Goal: Task Accomplishment & Management: Manage account settings

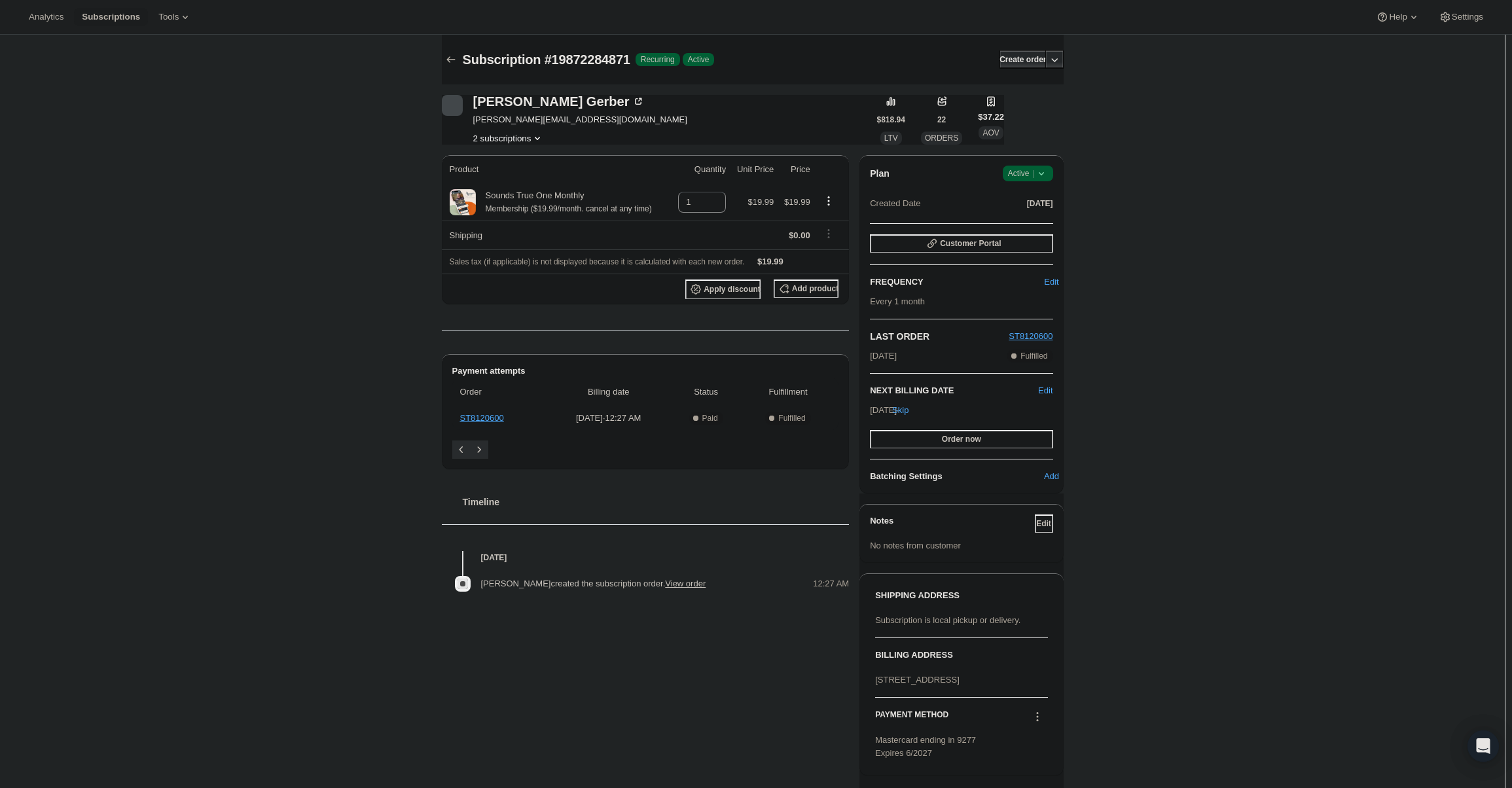
click at [1037, 170] on icon at bounding box center [1041, 173] width 13 height 13
click at [1036, 215] on span "Cancel subscription" at bounding box center [1032, 222] width 74 height 13
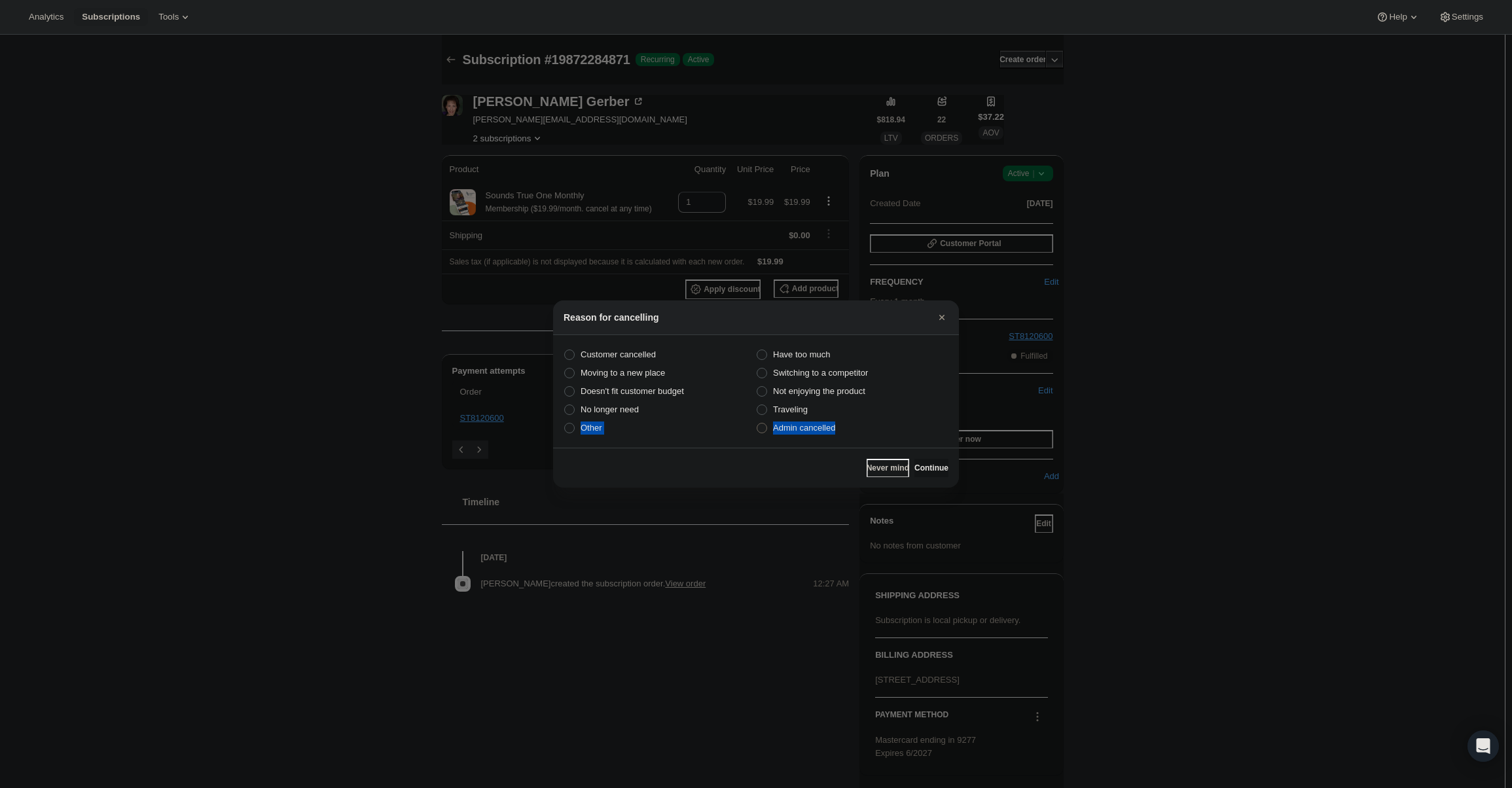
click at [838, 426] on div "Customer cancelled Have too much Moving to a new place Switching to a competito…" at bounding box center [756, 391] width 385 height 92
click at [838, 426] on label "Admin cancelled" at bounding box center [853, 428] width 193 height 19
click at [757, 423] on input "Admin cancelled" at bounding box center [756, 423] width 1 height 1
radio input "true"
click at [928, 458] on div "Never mind Continue" at bounding box center [756, 468] width 406 height 40
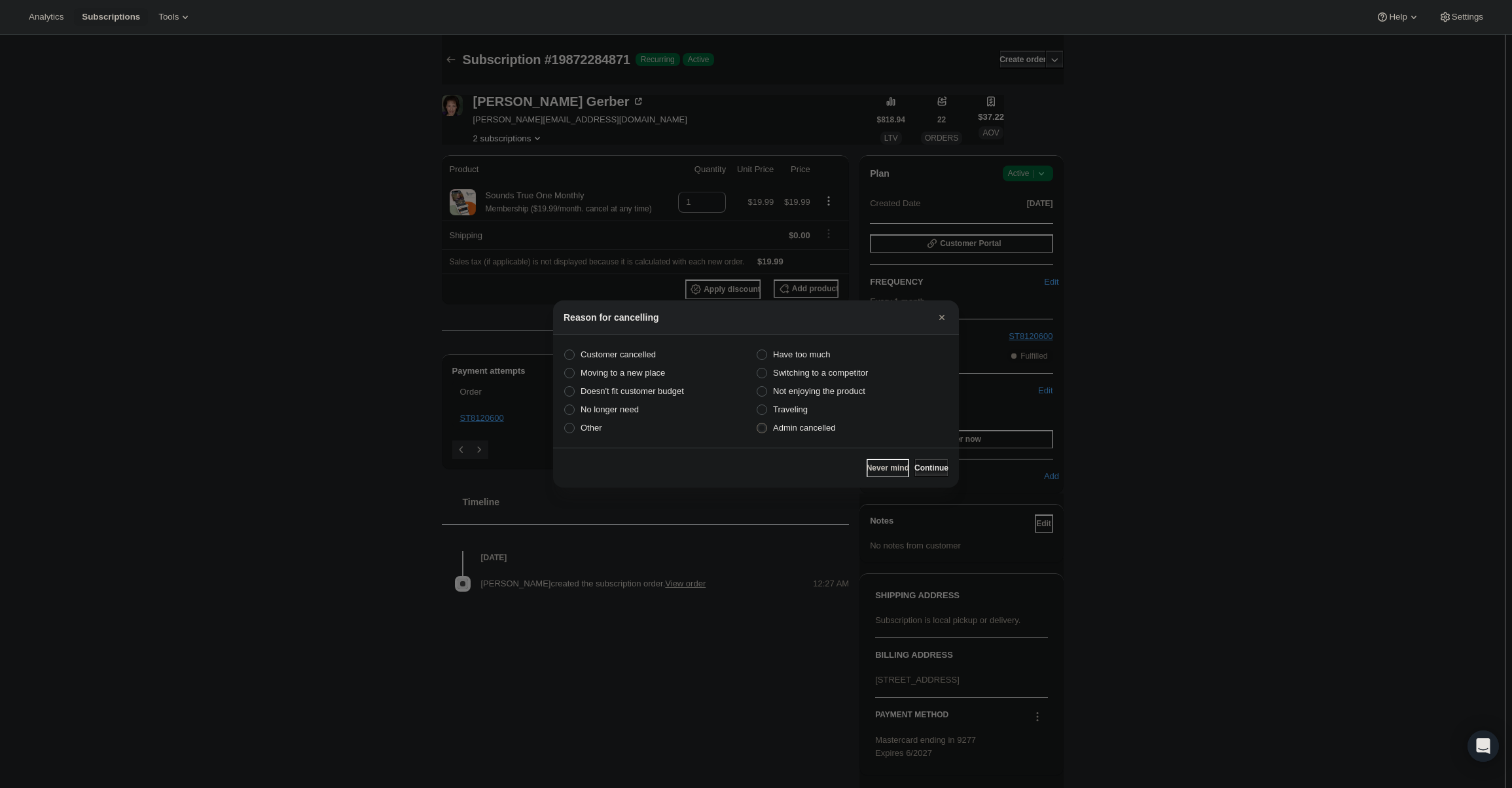
click at [924, 463] on span "Continue" at bounding box center [931, 467] width 34 height 10
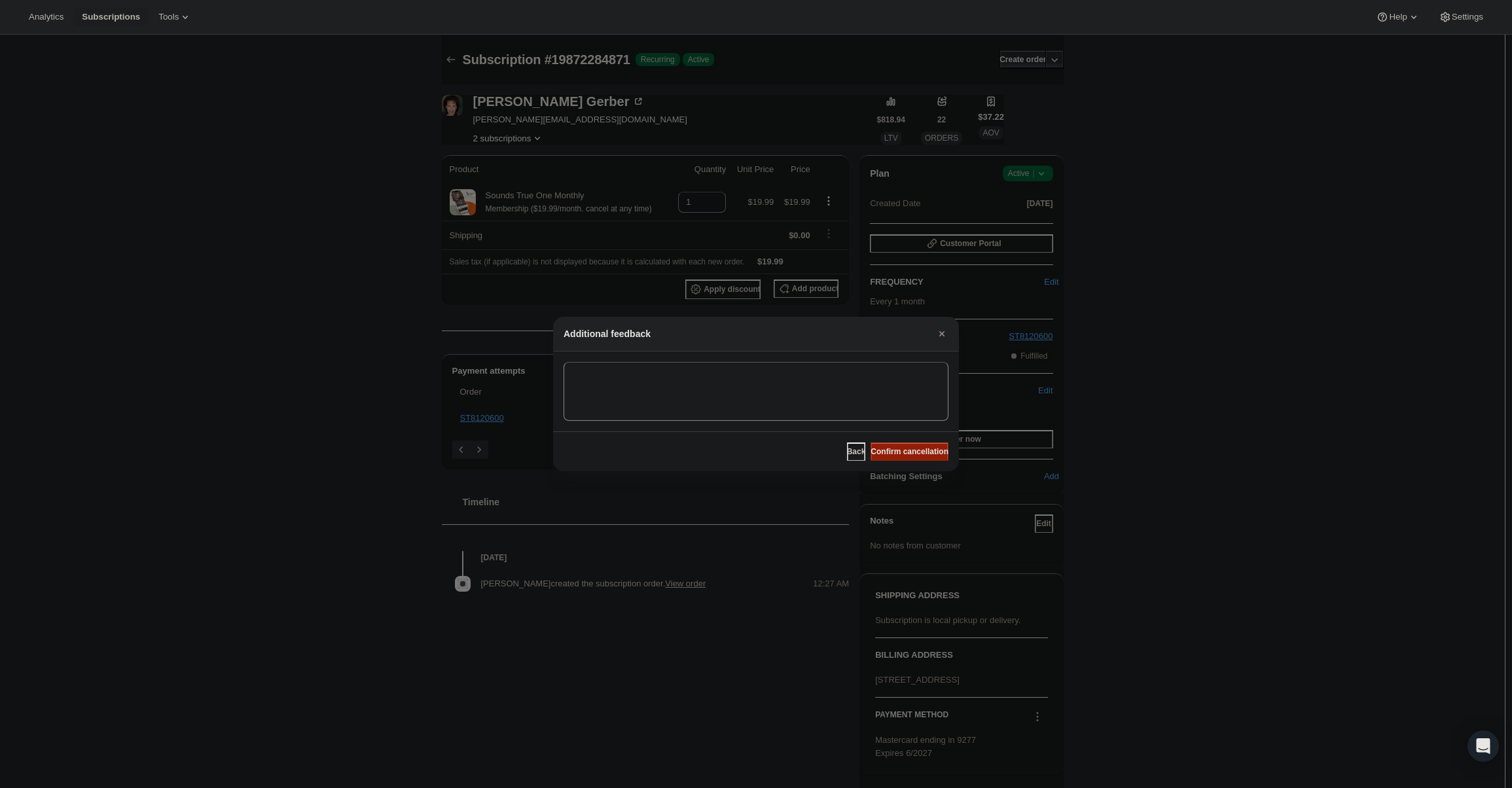
click at [922, 449] on span "Confirm cancellation" at bounding box center [909, 451] width 78 height 10
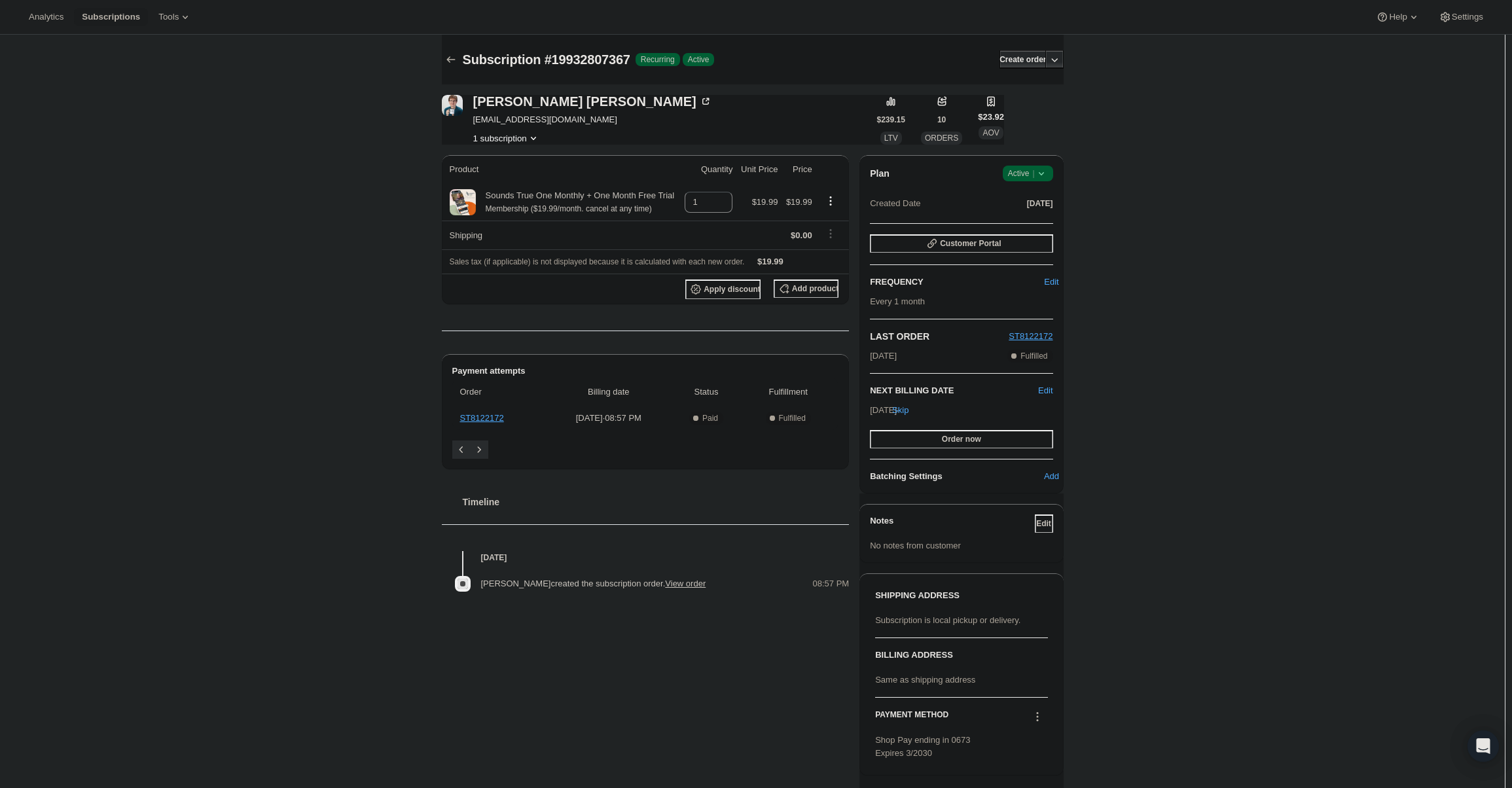
click at [994, 171] on div "Plan Success Active |" at bounding box center [961, 173] width 182 height 16
click at [1016, 171] on span "Active |" at bounding box center [1028, 173] width 40 height 13
click at [1040, 231] on button "Cancel subscription" at bounding box center [1032, 221] width 82 height 21
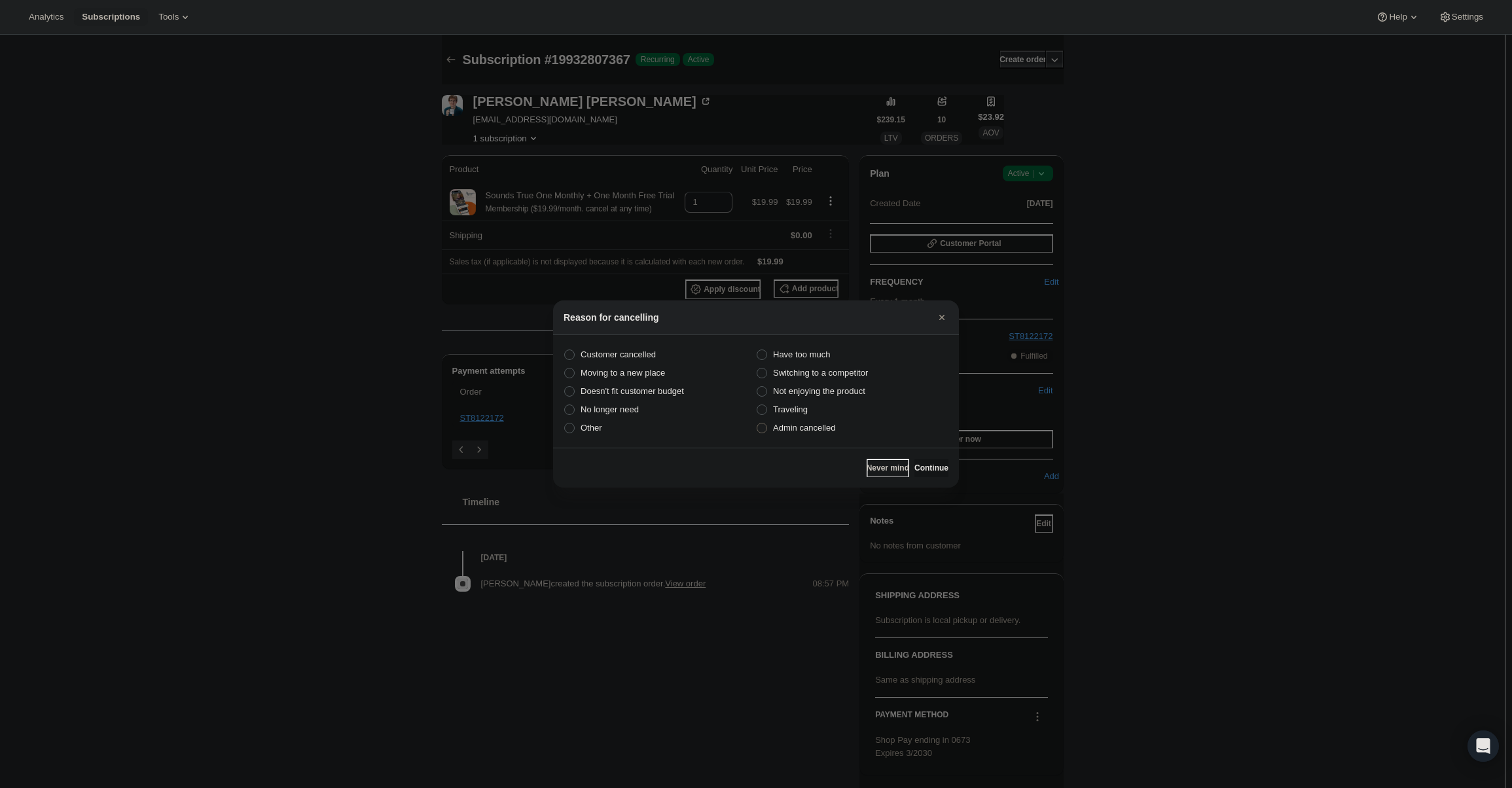
click at [813, 433] on span "Admin cancelled" at bounding box center [804, 427] width 62 height 10
click at [757, 423] on input "Admin cancelled" at bounding box center [756, 423] width 1 height 1
radio input "true"
click at [915, 469] on span "Continue" at bounding box center [931, 467] width 34 height 10
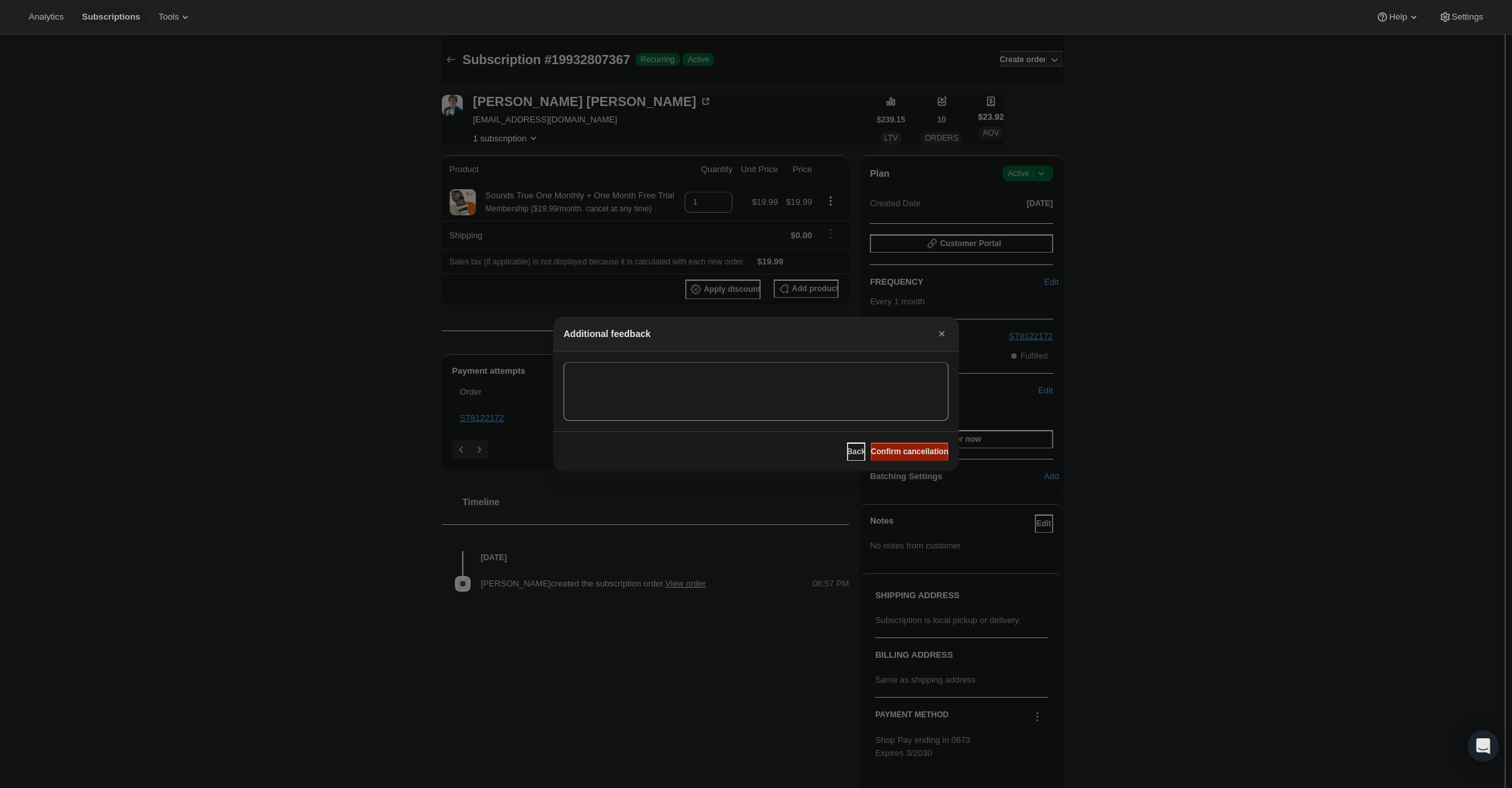
click at [908, 451] on span "Confirm cancellation" at bounding box center [909, 451] width 78 height 10
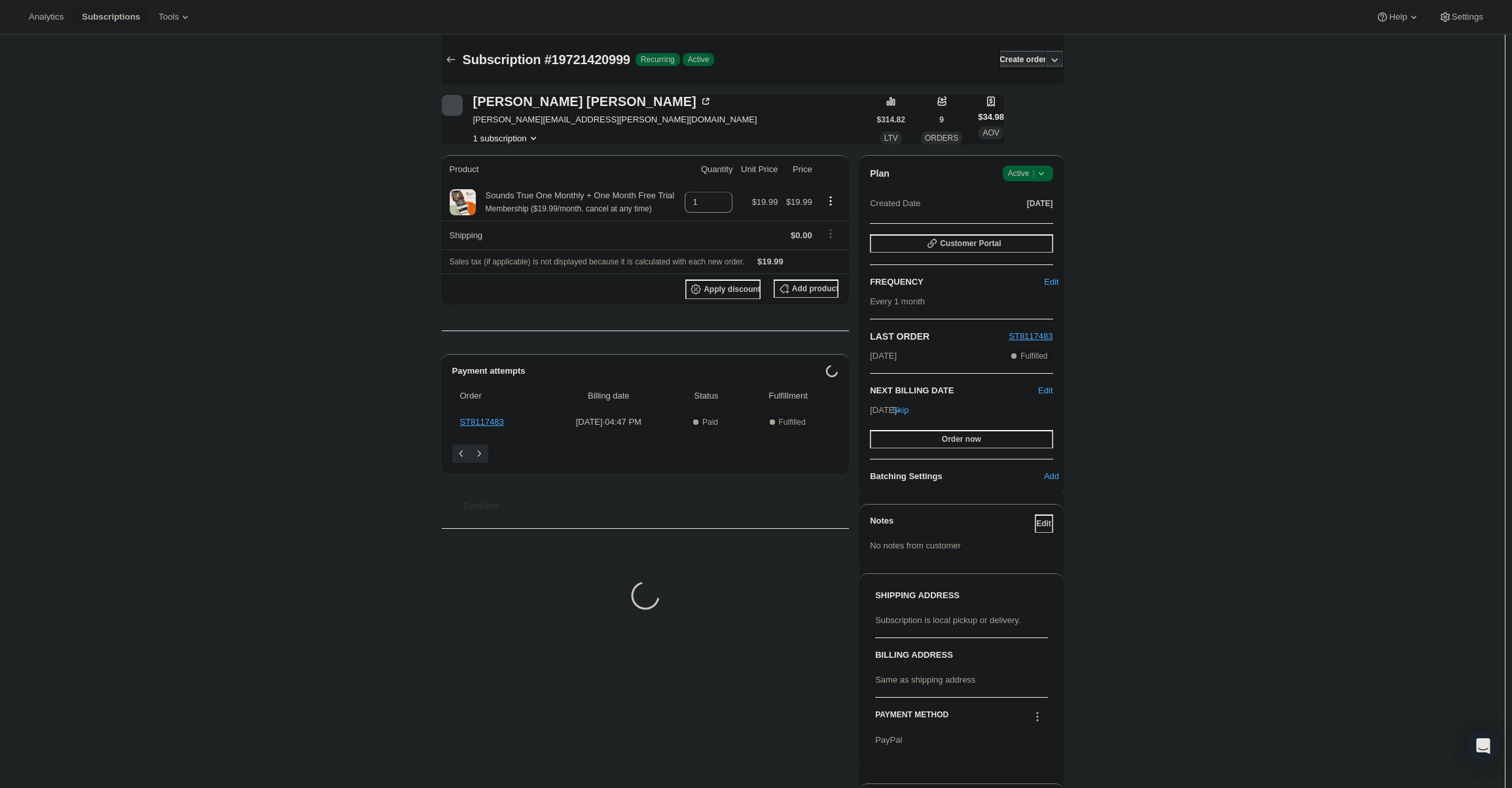
click at [1036, 166] on span "Success Active |" at bounding box center [1027, 173] width 50 height 16
click at [1035, 214] on button "Cancel subscription" at bounding box center [1032, 221] width 82 height 21
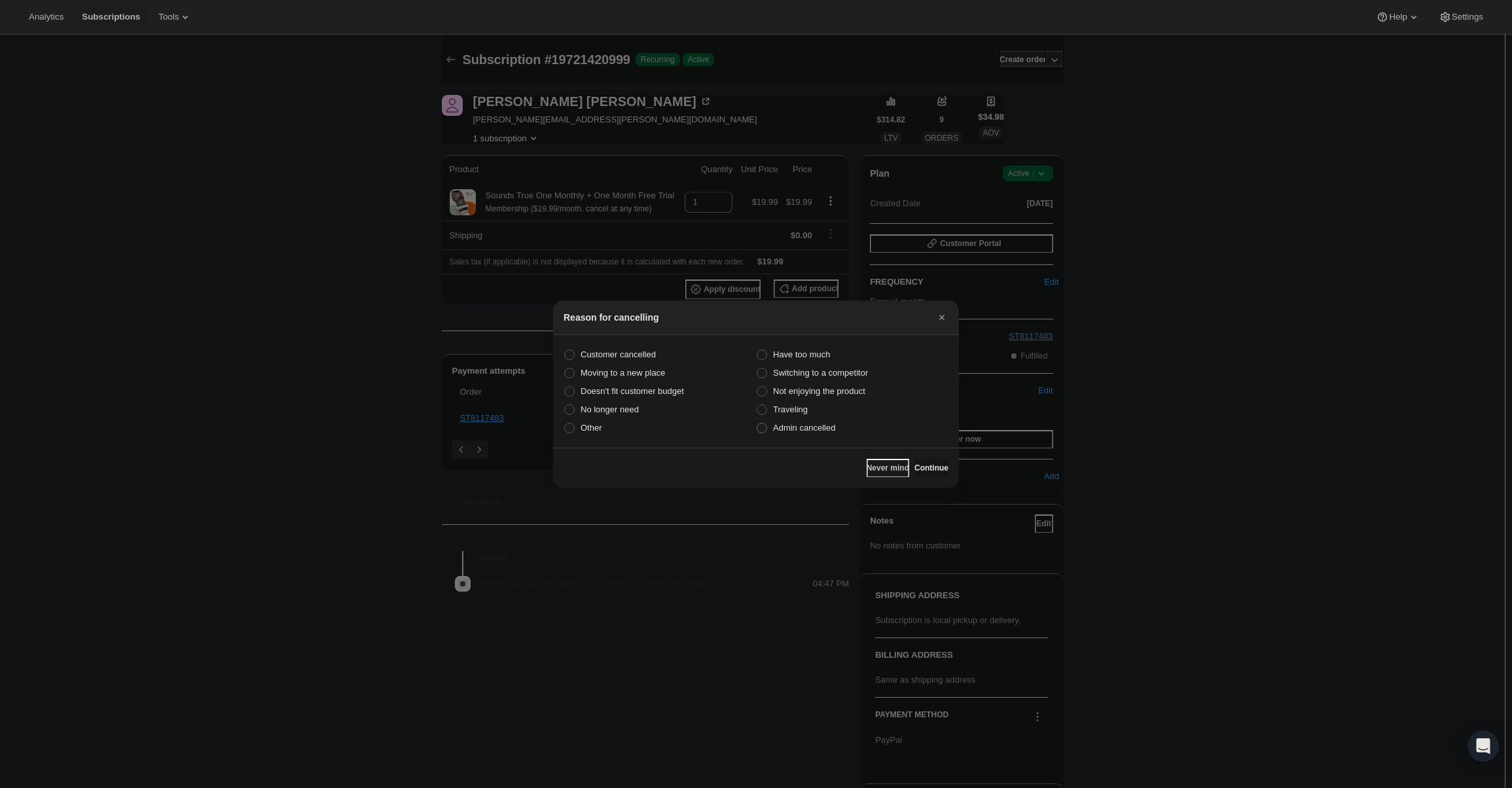
click at [813, 428] on span "Admin cancelled" at bounding box center [804, 427] width 62 height 10
click at [757, 423] on input "Admin cancelled" at bounding box center [756, 423] width 1 height 1
radio input "true"
click at [915, 464] on span "Continue" at bounding box center [931, 467] width 34 height 10
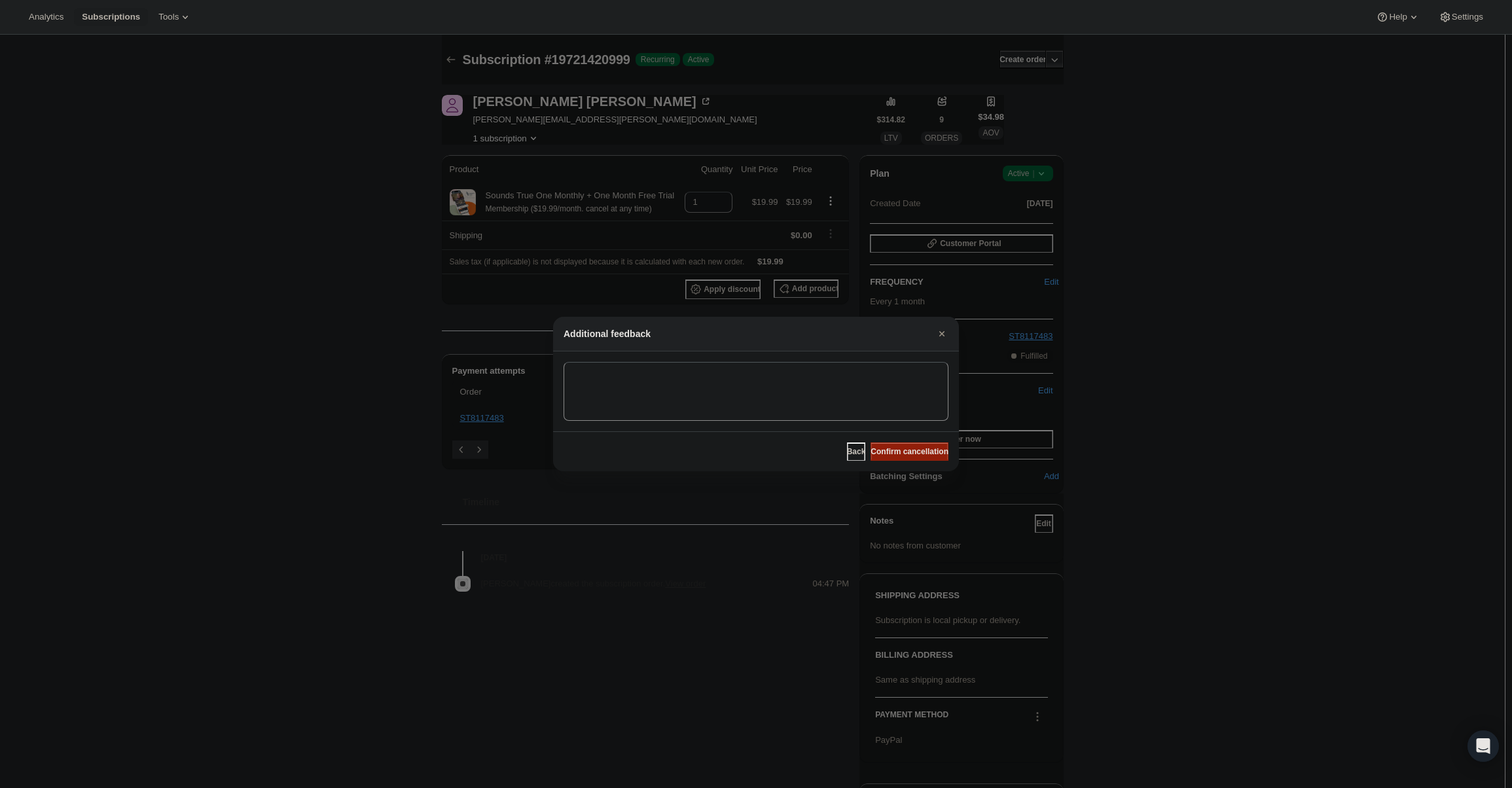
click at [911, 449] on span "Confirm cancellation" at bounding box center [909, 451] width 78 height 10
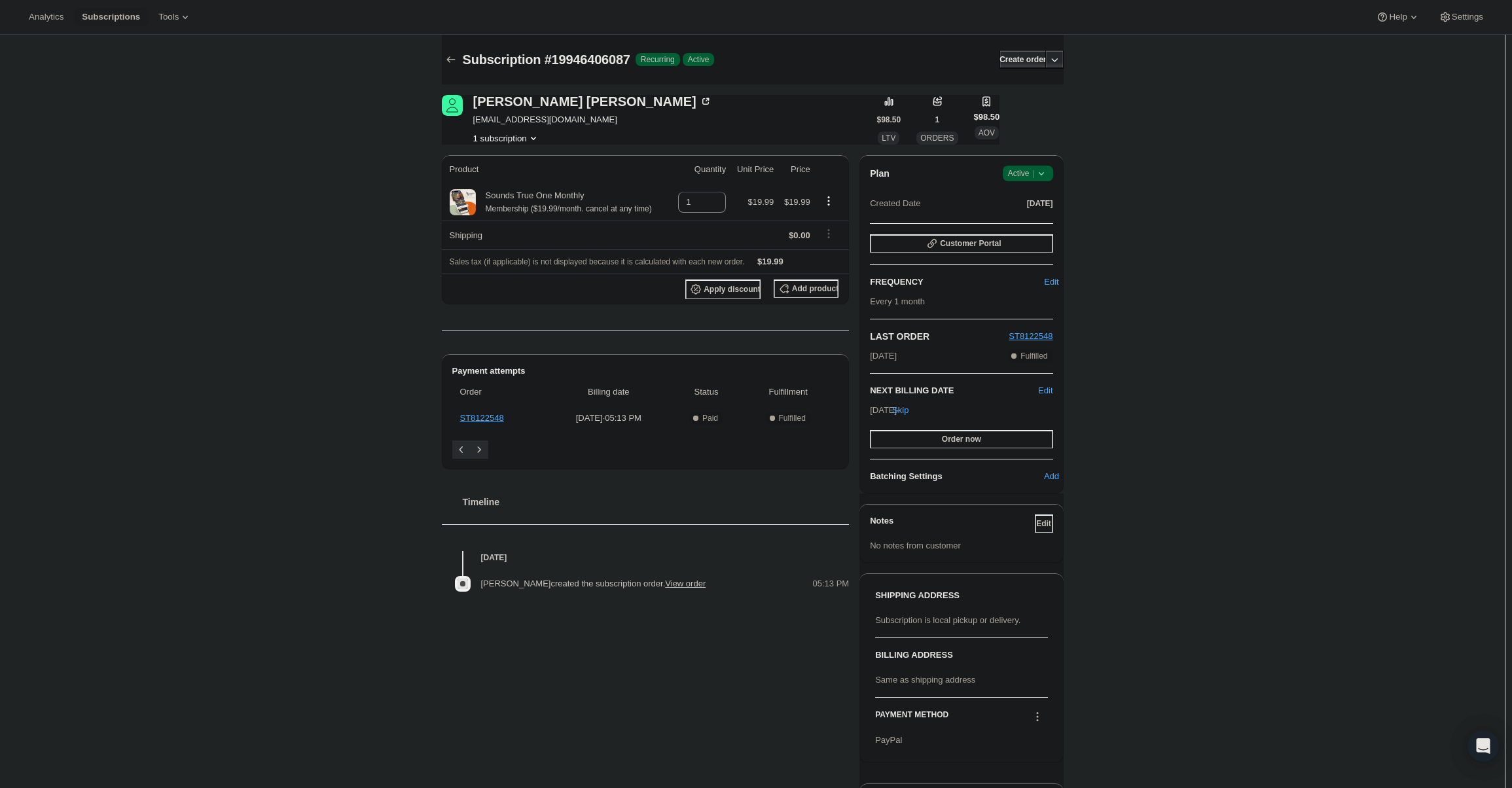
click at [1024, 174] on span "Active |" at bounding box center [1028, 173] width 40 height 13
click at [1034, 221] on span "Cancel subscription" at bounding box center [1032, 222] width 74 height 10
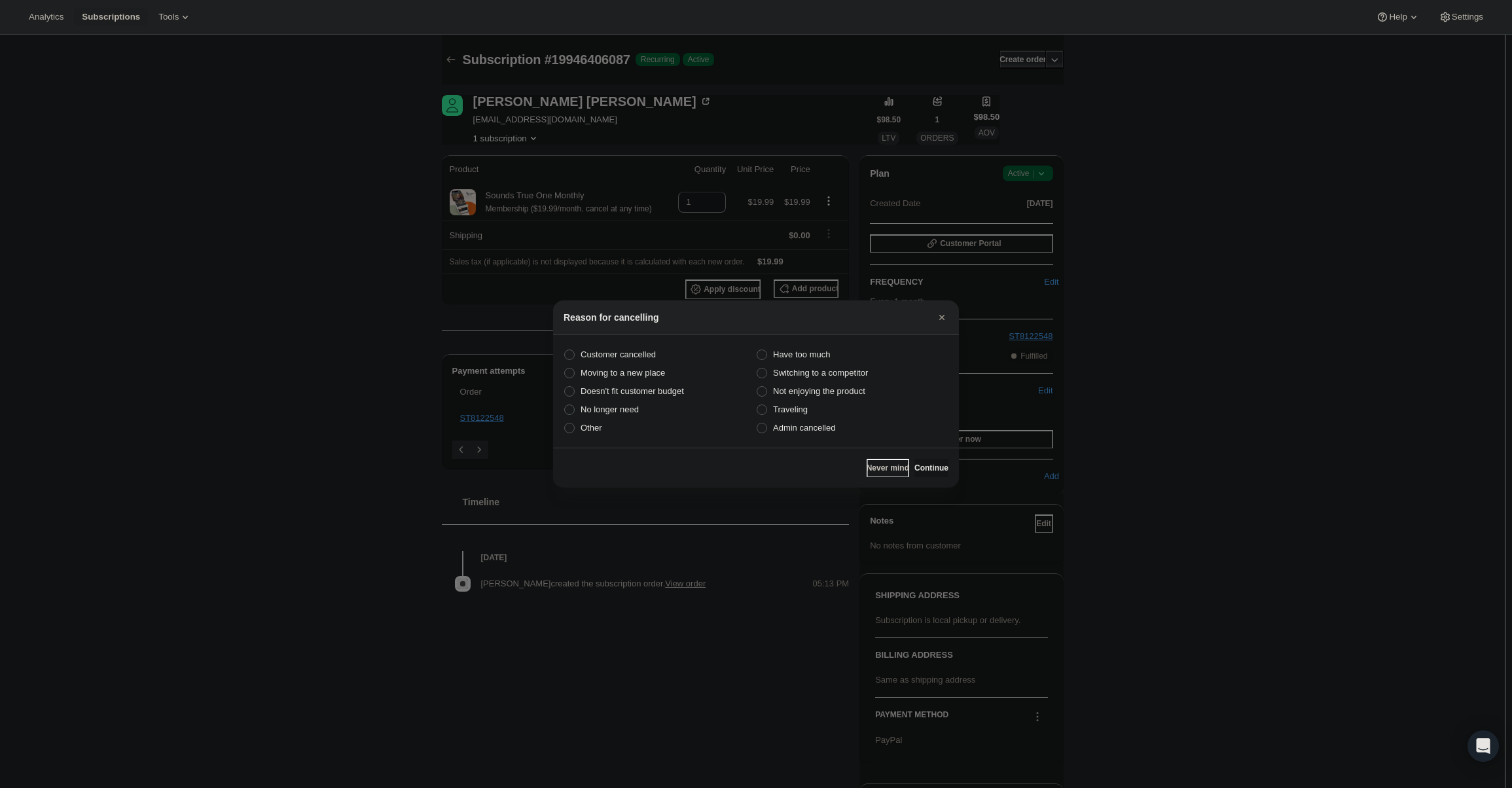
click at [785, 441] on section "Customer cancelled Have too much Moving to a new place Switching to a competito…" at bounding box center [756, 392] width 406 height 113
click at [789, 432] on span "Admin cancelled" at bounding box center [804, 427] width 62 height 10
click at [757, 423] on input "Admin cancelled" at bounding box center [756, 423] width 1 height 1
radio input "true"
click at [926, 467] on span "Continue" at bounding box center [931, 467] width 34 height 10
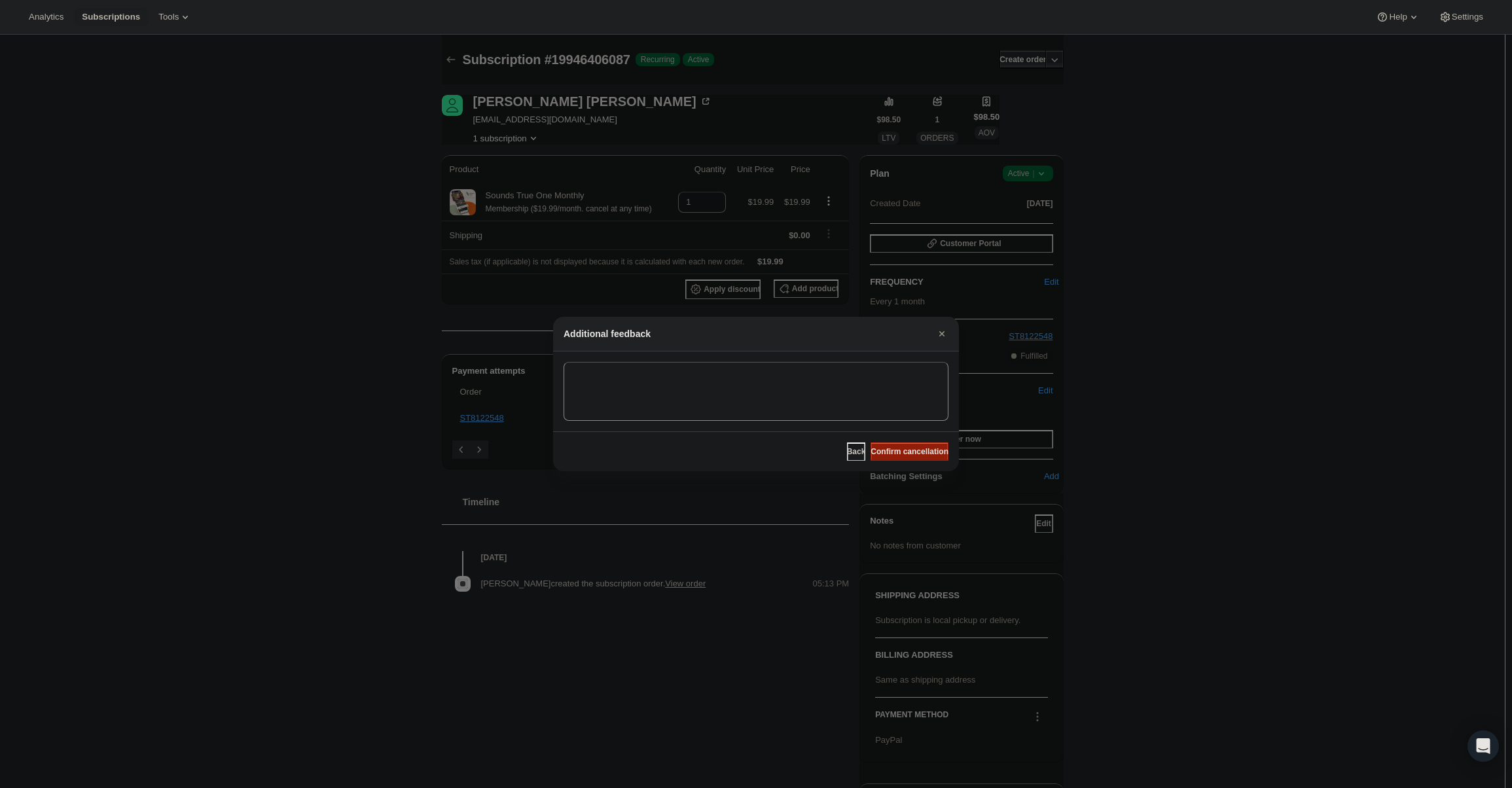
click at [927, 450] on span "Confirm cancellation" at bounding box center [909, 451] width 78 height 10
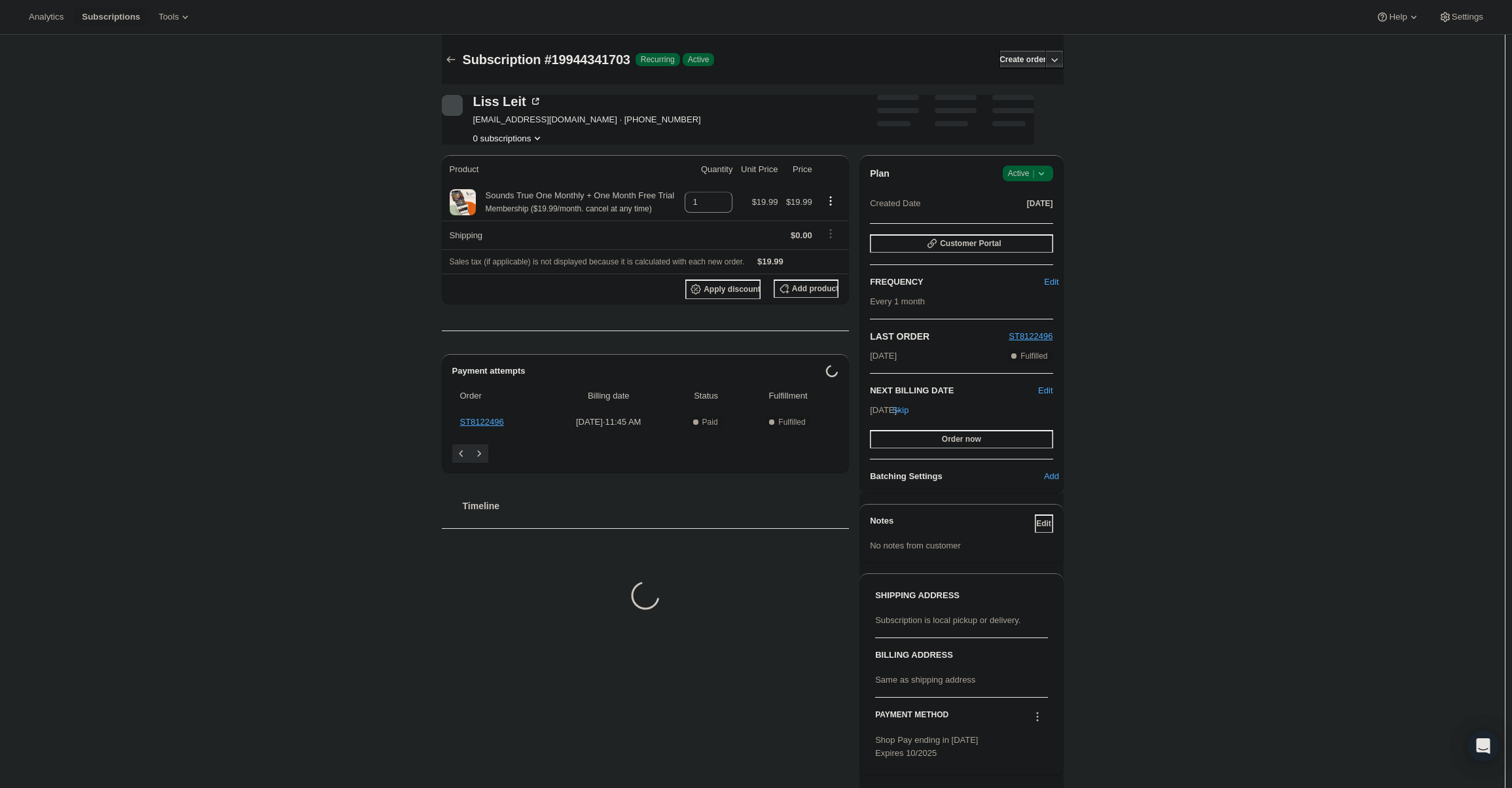
click at [1034, 176] on span "|" at bounding box center [1033, 173] width 2 height 10
click at [1034, 224] on span "Cancel subscription" at bounding box center [1032, 222] width 74 height 10
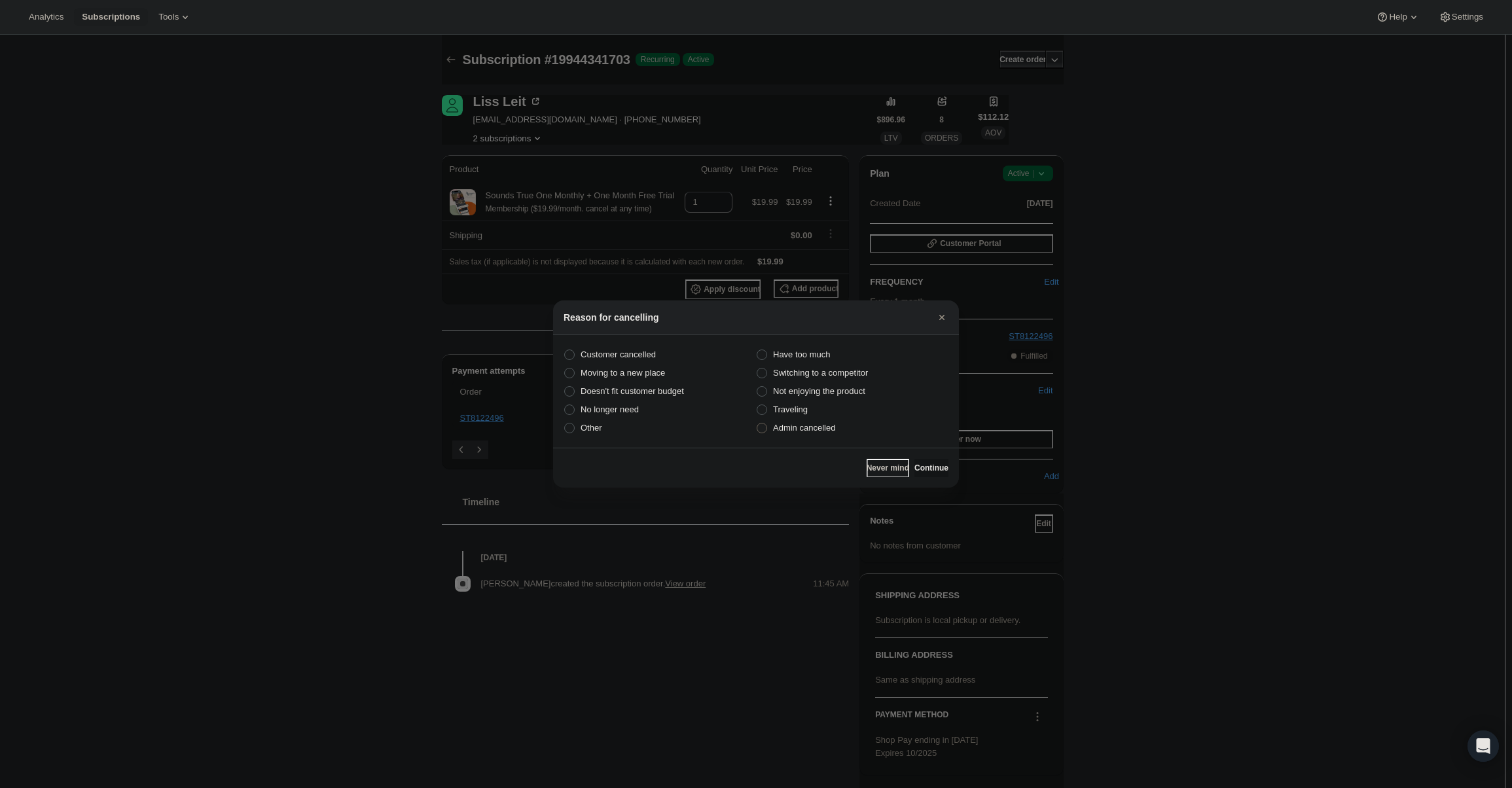
click at [833, 429] on label "Admin cancelled" at bounding box center [853, 428] width 193 height 19
click at [757, 423] on input "Admin cancelled" at bounding box center [756, 423] width 1 height 1
radio input "true"
click at [922, 469] on span "Continue" at bounding box center [931, 467] width 34 height 10
click at [924, 462] on span "Continue" at bounding box center [931, 467] width 34 height 10
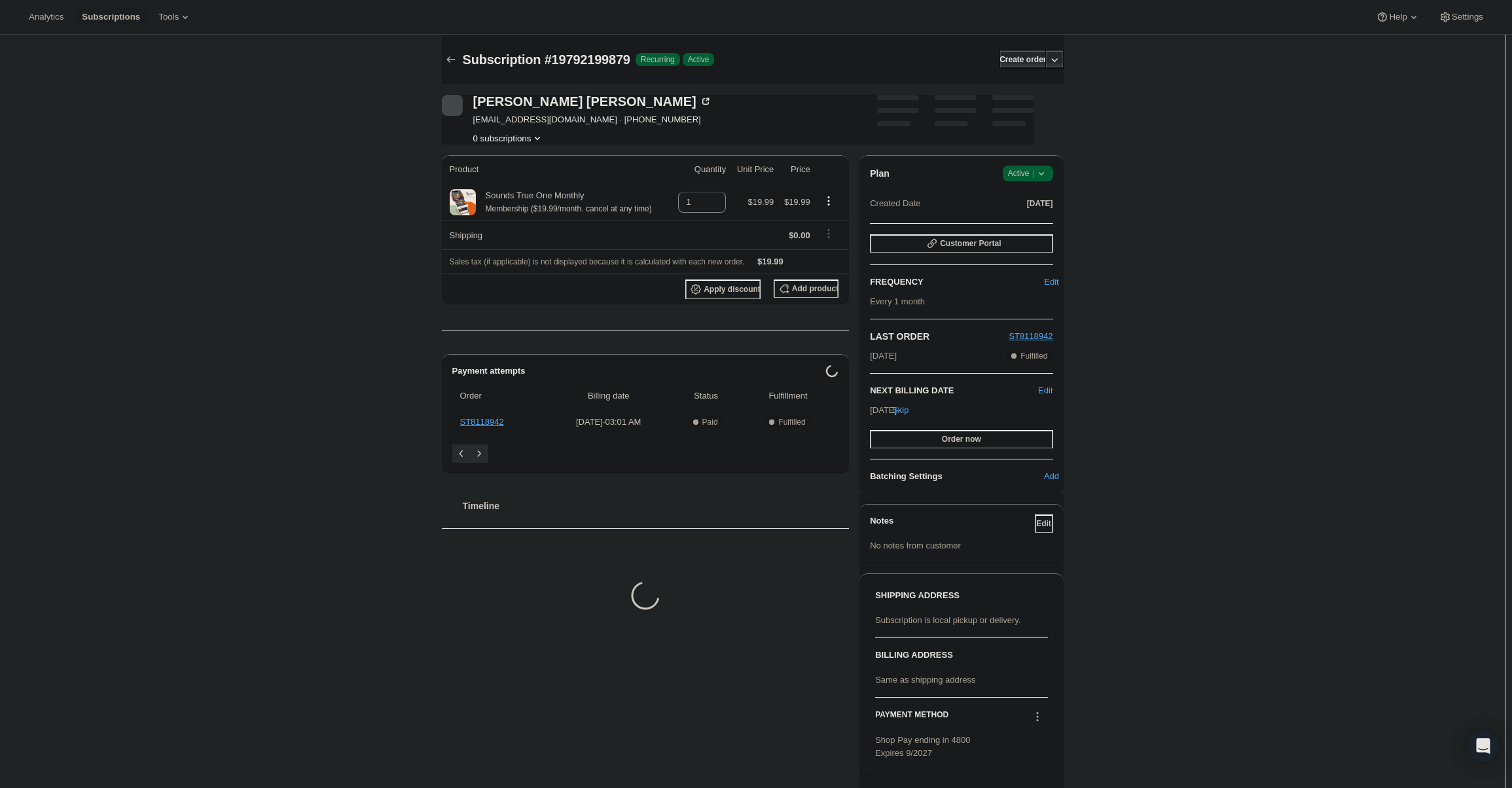
click at [1023, 182] on div "Plan Success Active | Created Date Aug 22, 2025" at bounding box center [961, 189] width 182 height 47
click at [1024, 177] on span "Active |" at bounding box center [1028, 173] width 40 height 13
click at [1025, 224] on span "Cancel subscription" at bounding box center [1032, 222] width 74 height 10
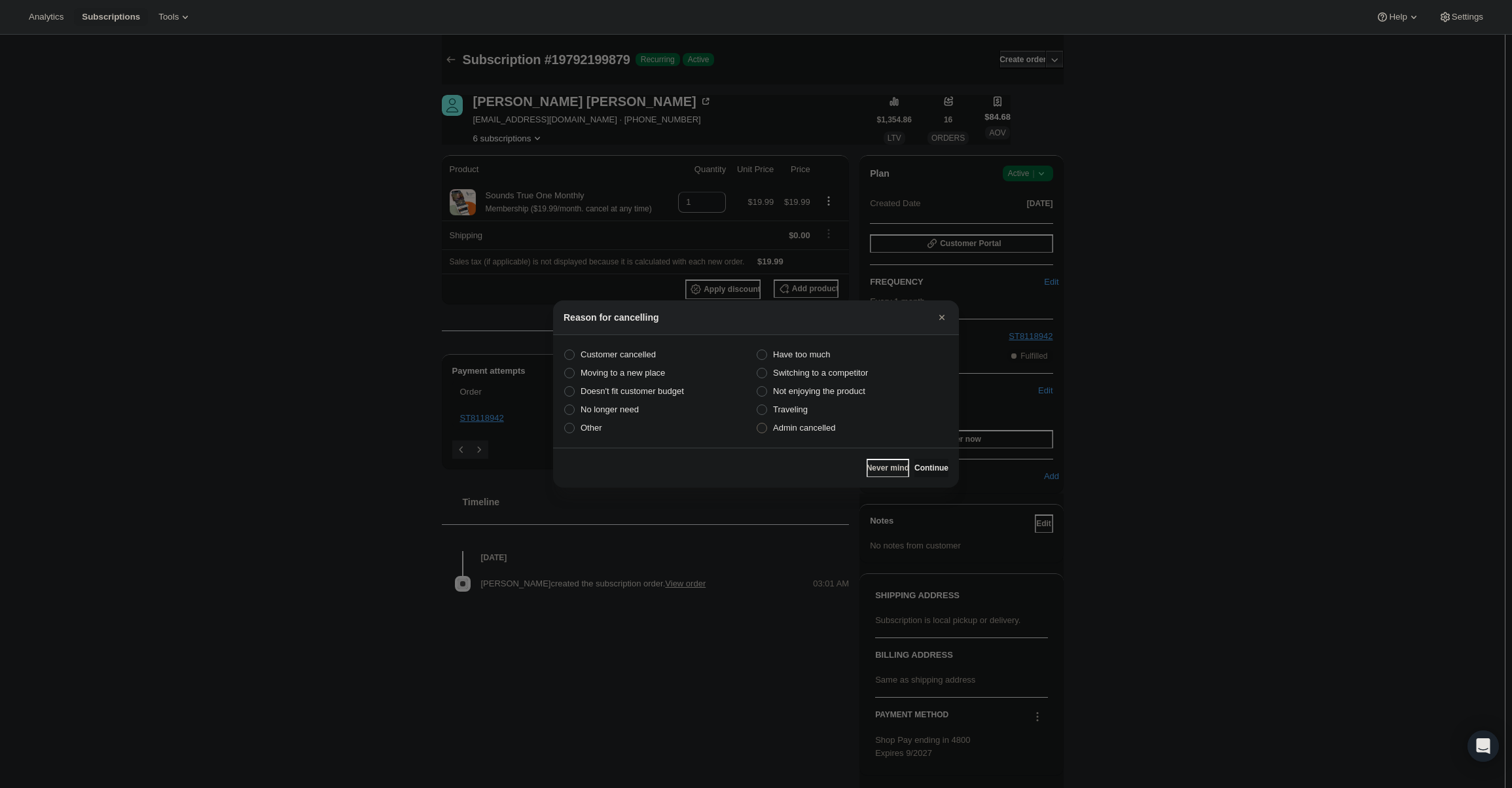
click at [840, 428] on label "Admin cancelled" at bounding box center [853, 428] width 193 height 19
click at [757, 423] on input "Admin cancelled" at bounding box center [756, 423] width 1 height 1
radio input "true"
click at [917, 457] on div "Never mind Continue" at bounding box center [756, 468] width 406 height 40
click at [917, 462] on button "Continue" at bounding box center [931, 468] width 34 height 19
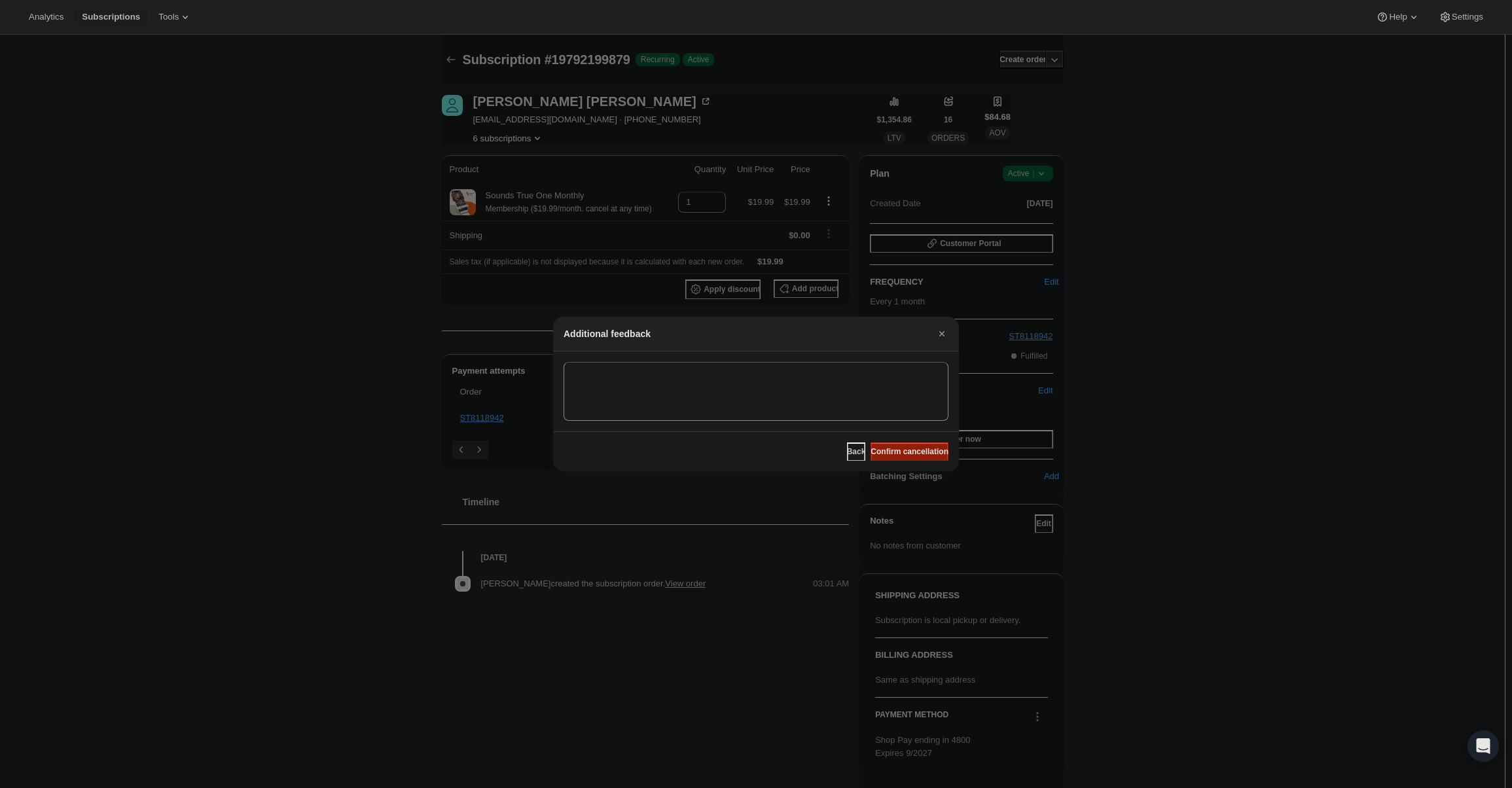
click at [915, 451] on span "Confirm cancellation" at bounding box center [909, 451] width 78 height 10
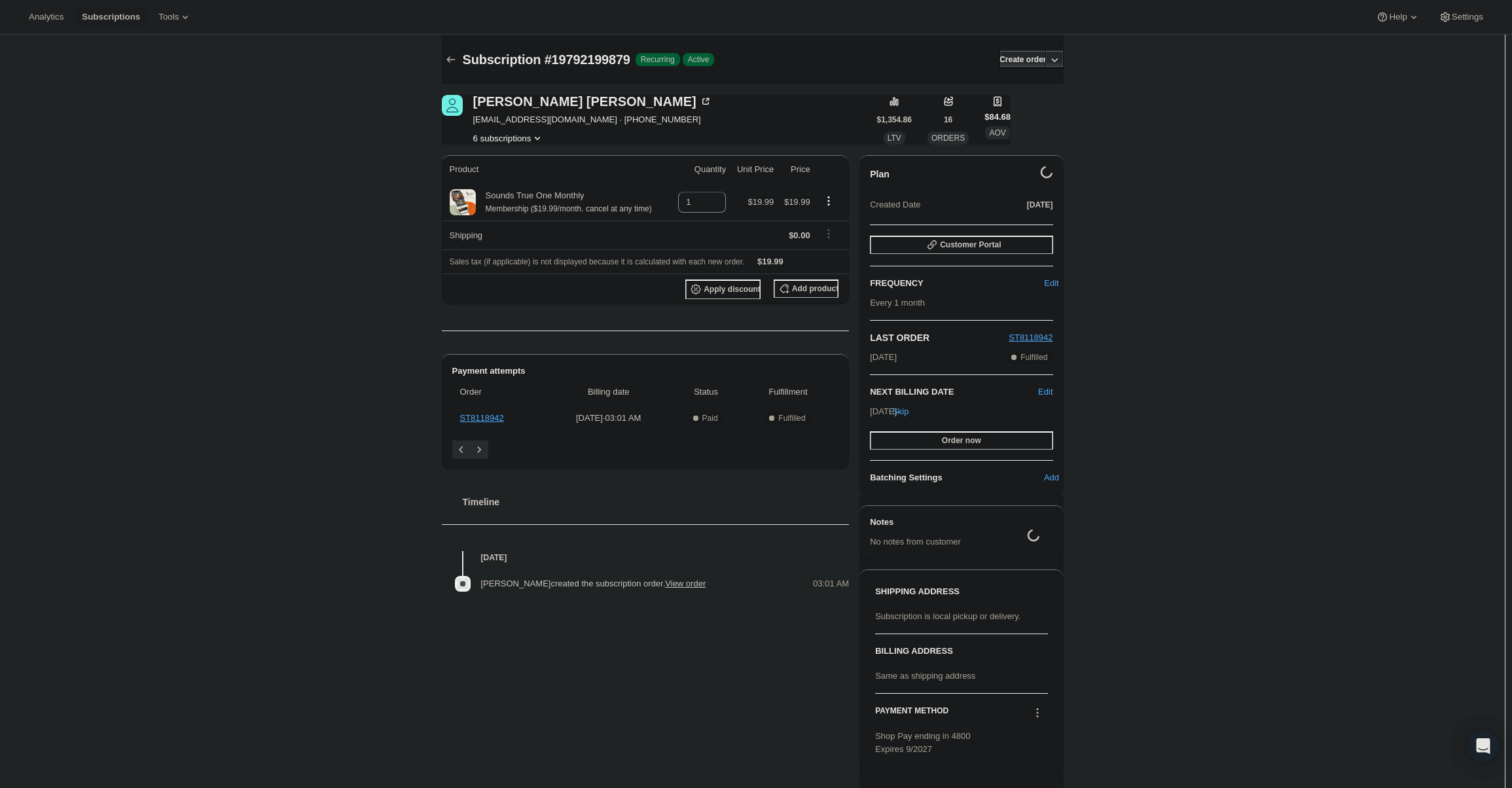
click at [529, 135] on button "6 subscriptions" at bounding box center [509, 138] width 72 height 13
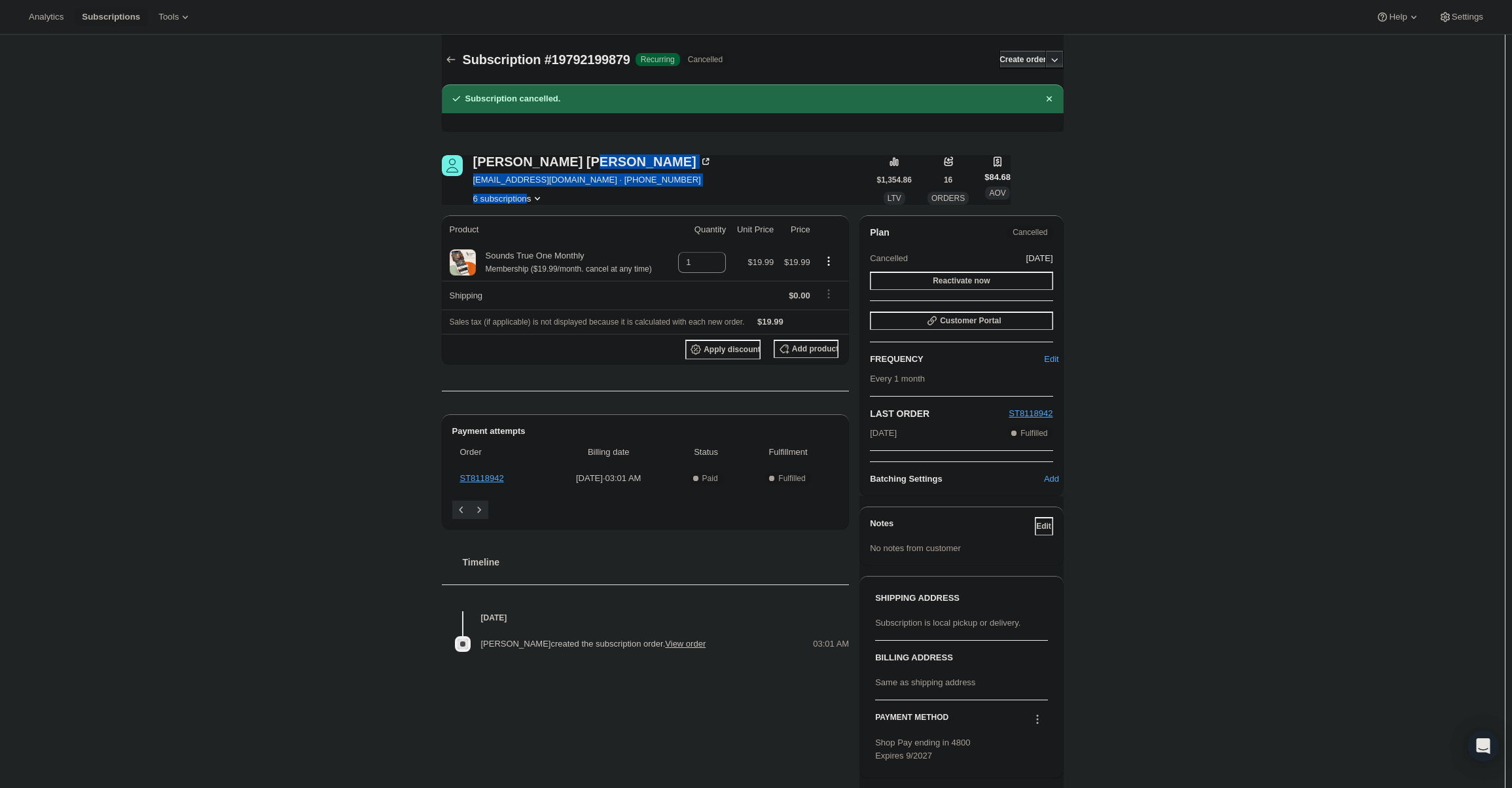
drag, startPoint x: 526, startPoint y: 167, endPoint x: 529, endPoint y: 197, distance: 30.1
click at [529, 197] on div "Chris Thyberg cthyberg@gmail.com · +19175356832 6 subscriptions" at bounding box center [593, 180] width 239 height 50
click at [529, 197] on button "6 subscriptions" at bounding box center [509, 198] width 72 height 13
click at [527, 248] on span "19650805959" at bounding box center [512, 245] width 91 height 13
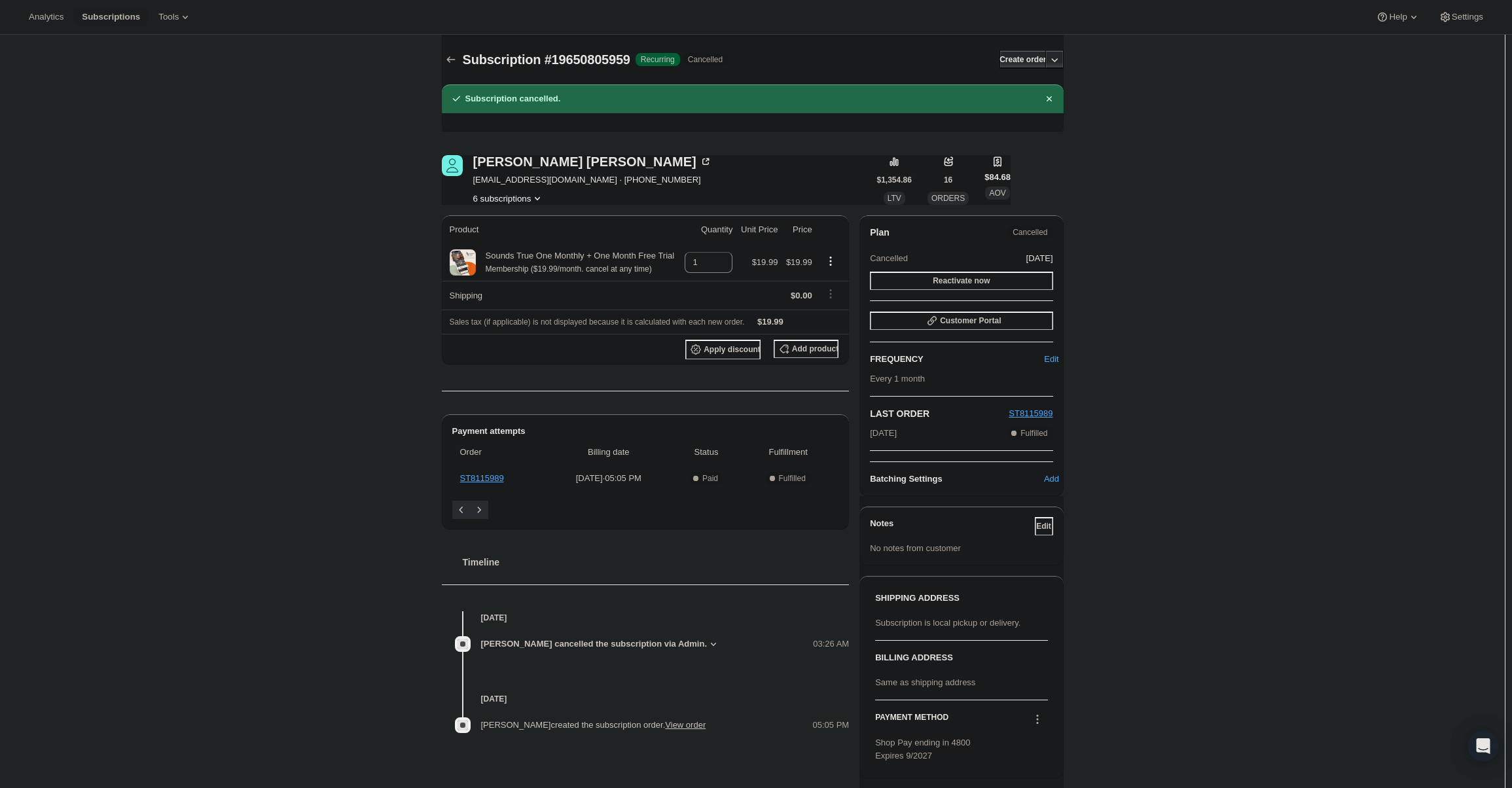
click at [534, 200] on icon "Product actions" at bounding box center [537, 198] width 13 height 13
click at [647, 203] on div "Chris Thyberg cthyberg@gmail.com · +19175356832 6 subscriptions" at bounding box center [659, 180] width 435 height 50
click at [563, 199] on div "6 subscriptions" at bounding box center [593, 198] width 239 height 13
click at [534, 197] on icon "Product actions" at bounding box center [537, 198] width 13 height 13
click at [537, 219] on span "17732927687" at bounding box center [512, 223] width 91 height 13
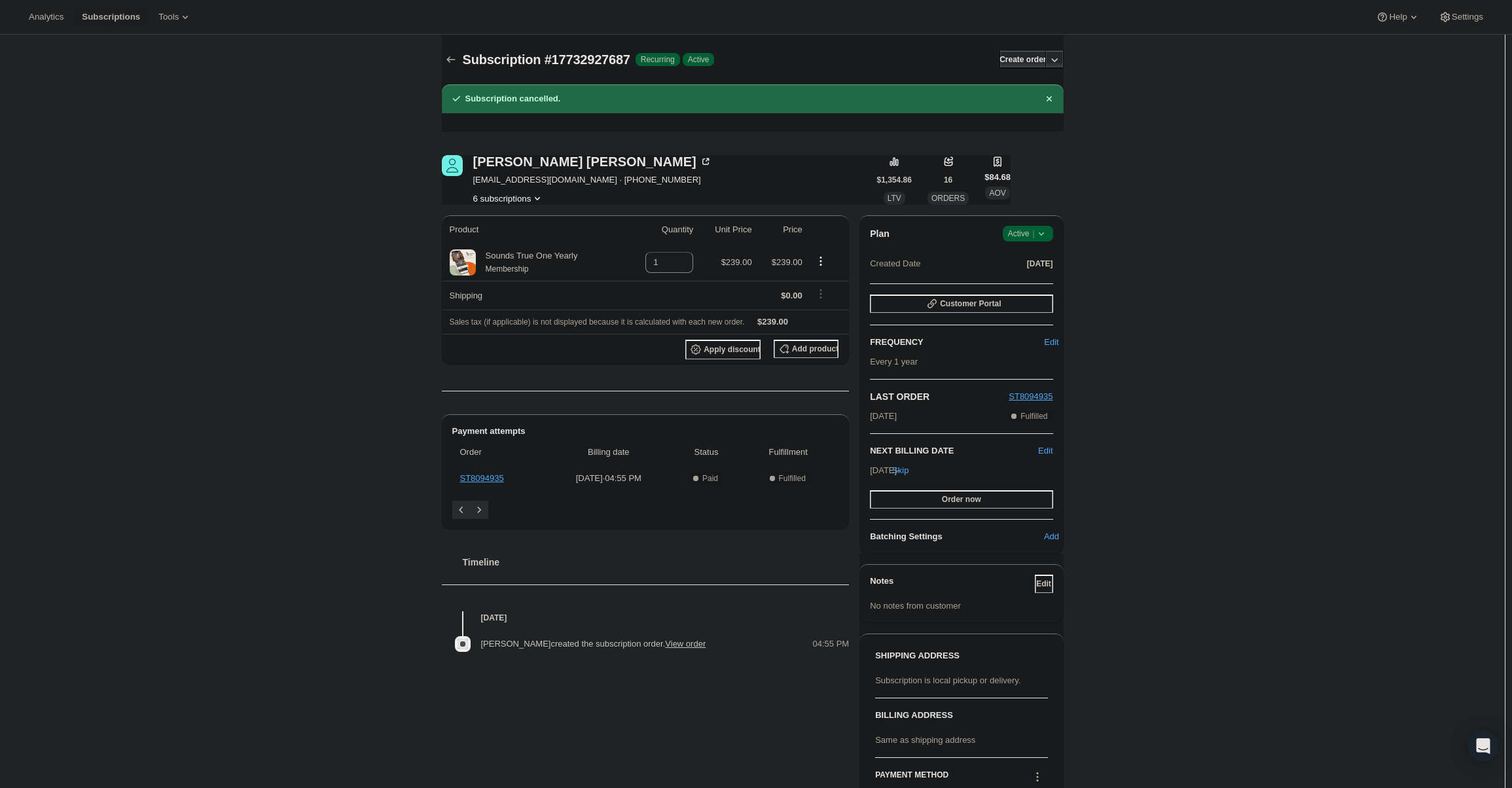
click at [533, 200] on icon "Product actions" at bounding box center [537, 198] width 13 height 13
click at [533, 288] on span "19925762247" at bounding box center [512, 290] width 91 height 13
click at [1061, 235] on div "Plan Success Active | Created Date Aug 28, 2025 Customer Portal FREQUENCY Edit …" at bounding box center [961, 385] width 204 height 339
click at [1039, 237] on icon at bounding box center [1041, 233] width 13 height 13
click at [1036, 281] on span "Cancel subscription" at bounding box center [1032, 281] width 74 height 10
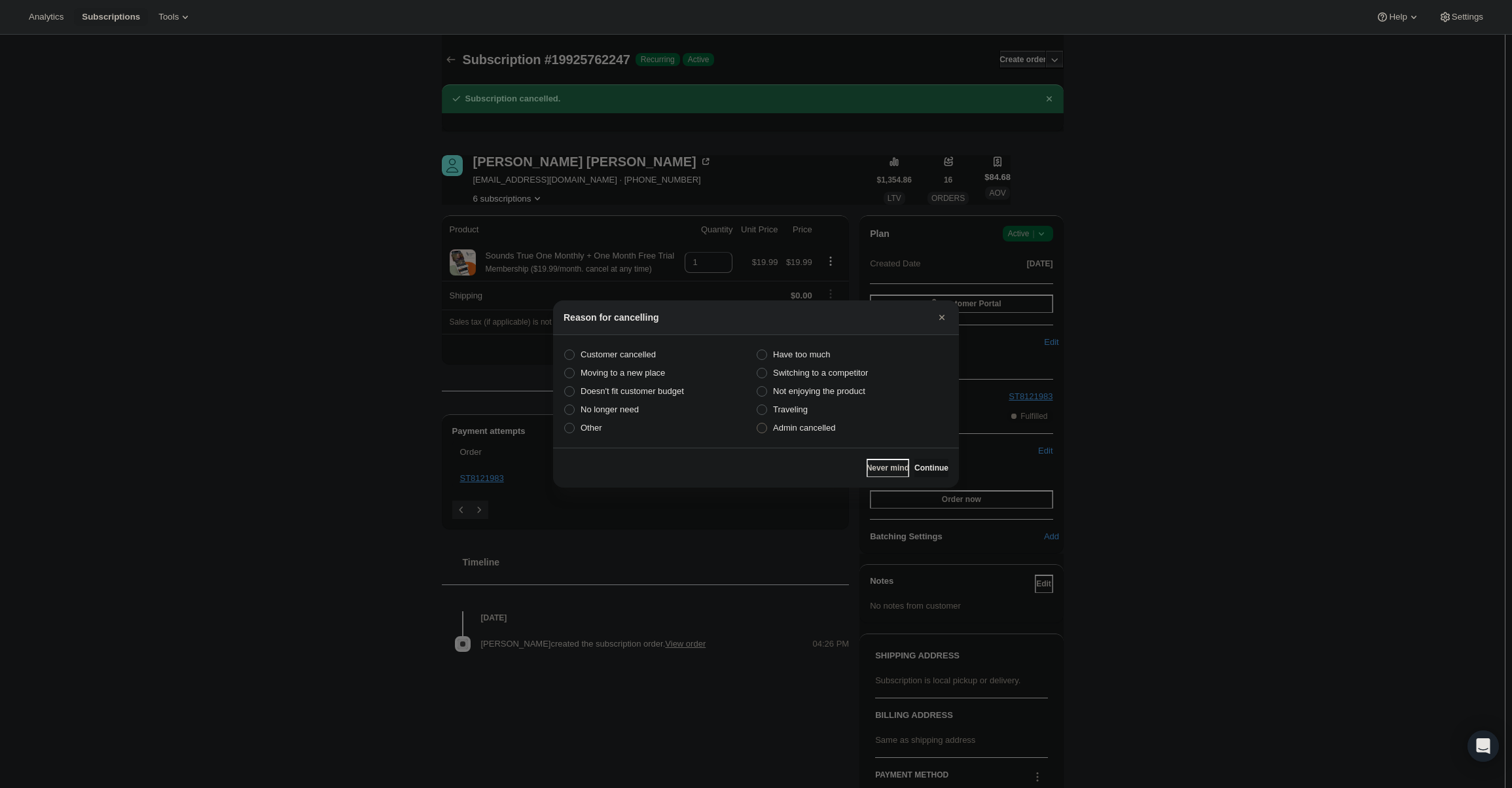
click at [789, 432] on span "Admin cancelled" at bounding box center [804, 427] width 62 height 10
click at [757, 423] on input "Admin cancelled" at bounding box center [756, 423] width 1 height 1
radio input "true"
click at [933, 466] on span "Continue" at bounding box center [931, 467] width 34 height 10
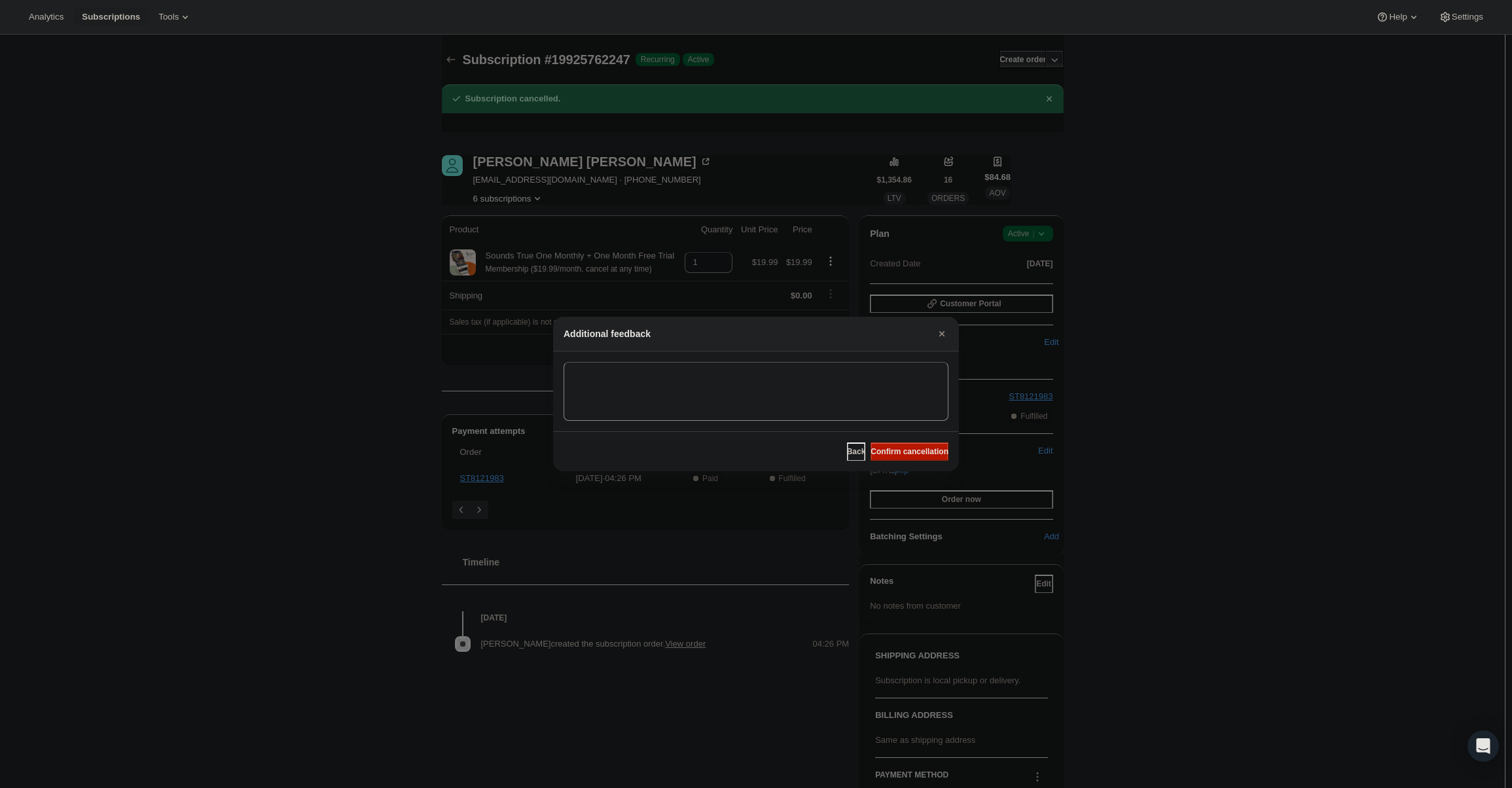
click at [922, 442] on div "Back Confirm cancellation" at bounding box center [756, 451] width 406 height 40
click at [919, 445] on button "Confirm cancellation" at bounding box center [909, 451] width 78 height 19
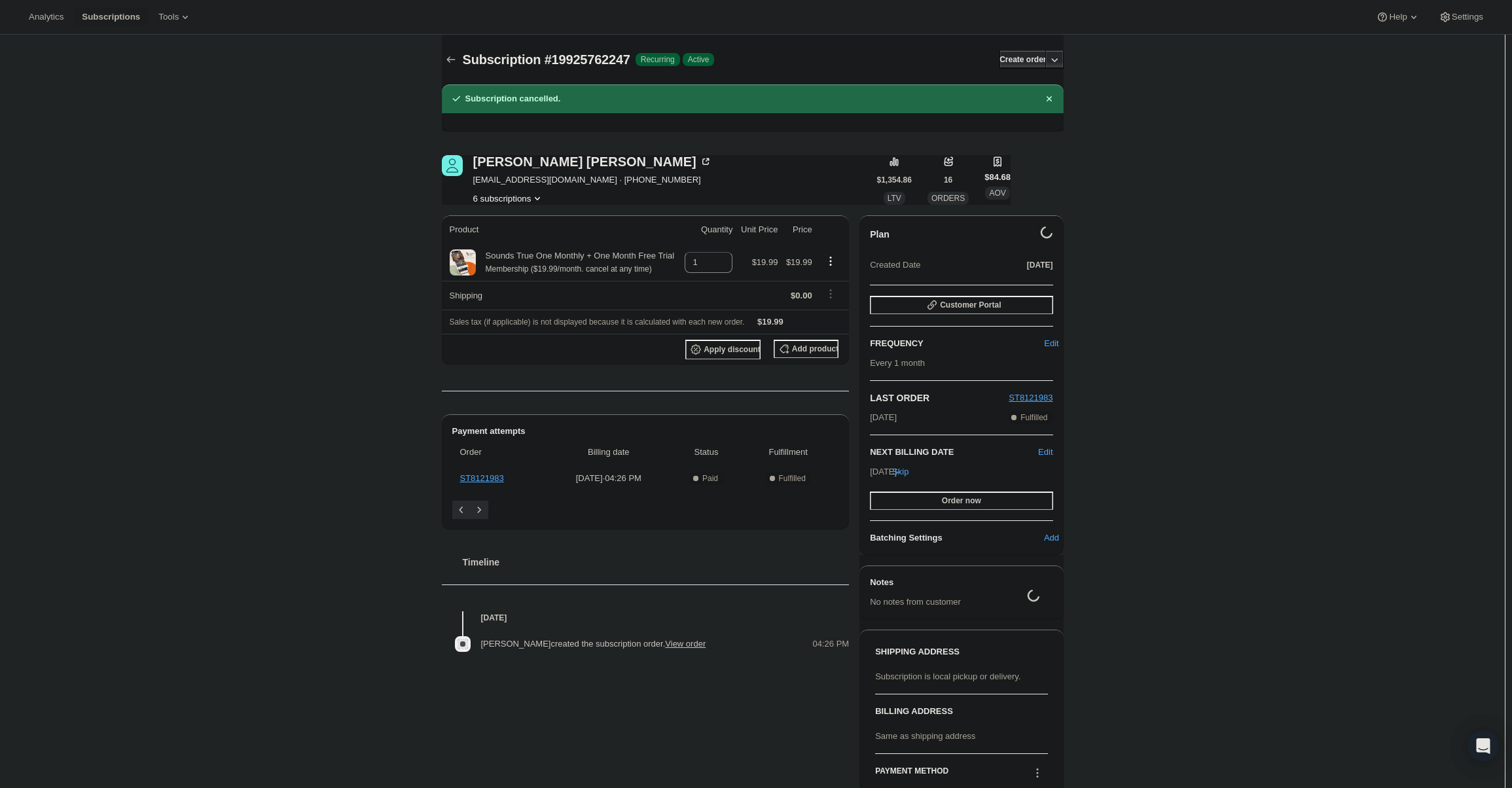
click at [530, 200] on button "6 subscriptions" at bounding box center [509, 198] width 72 height 13
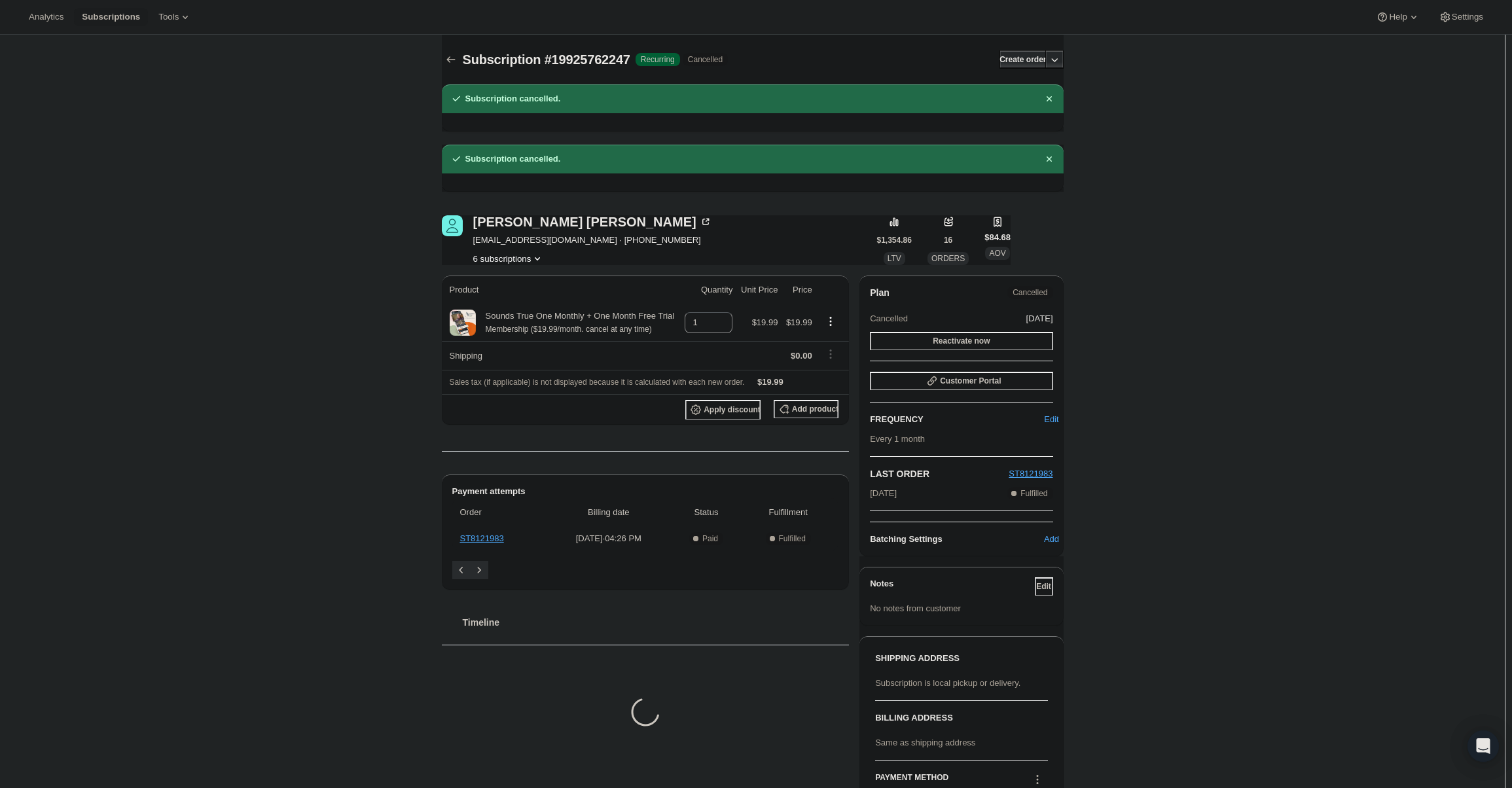
click at [524, 261] on button "6 subscriptions" at bounding box center [509, 258] width 72 height 13
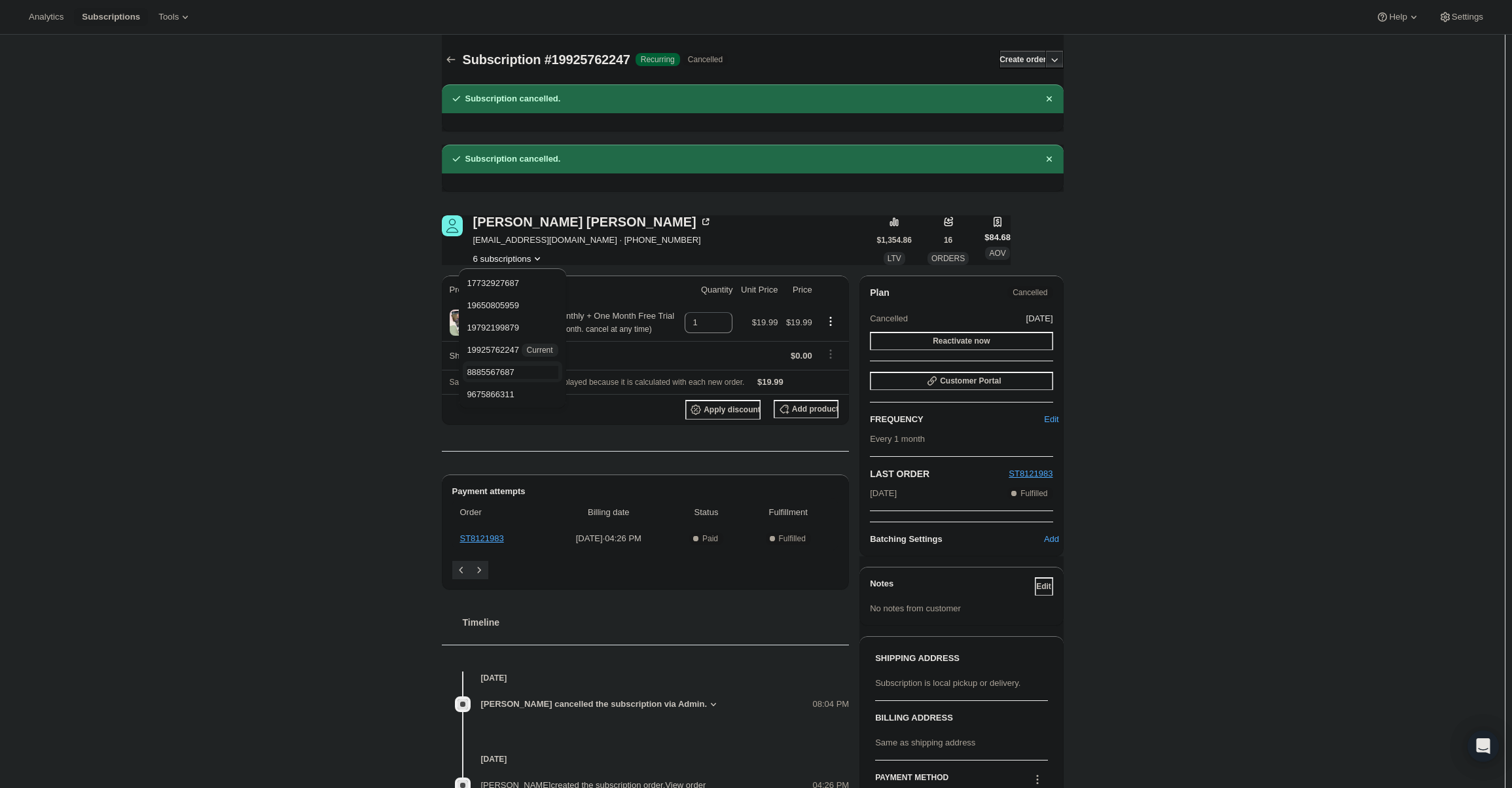
click at [517, 373] on span "8885567687" at bounding box center [512, 372] width 91 height 13
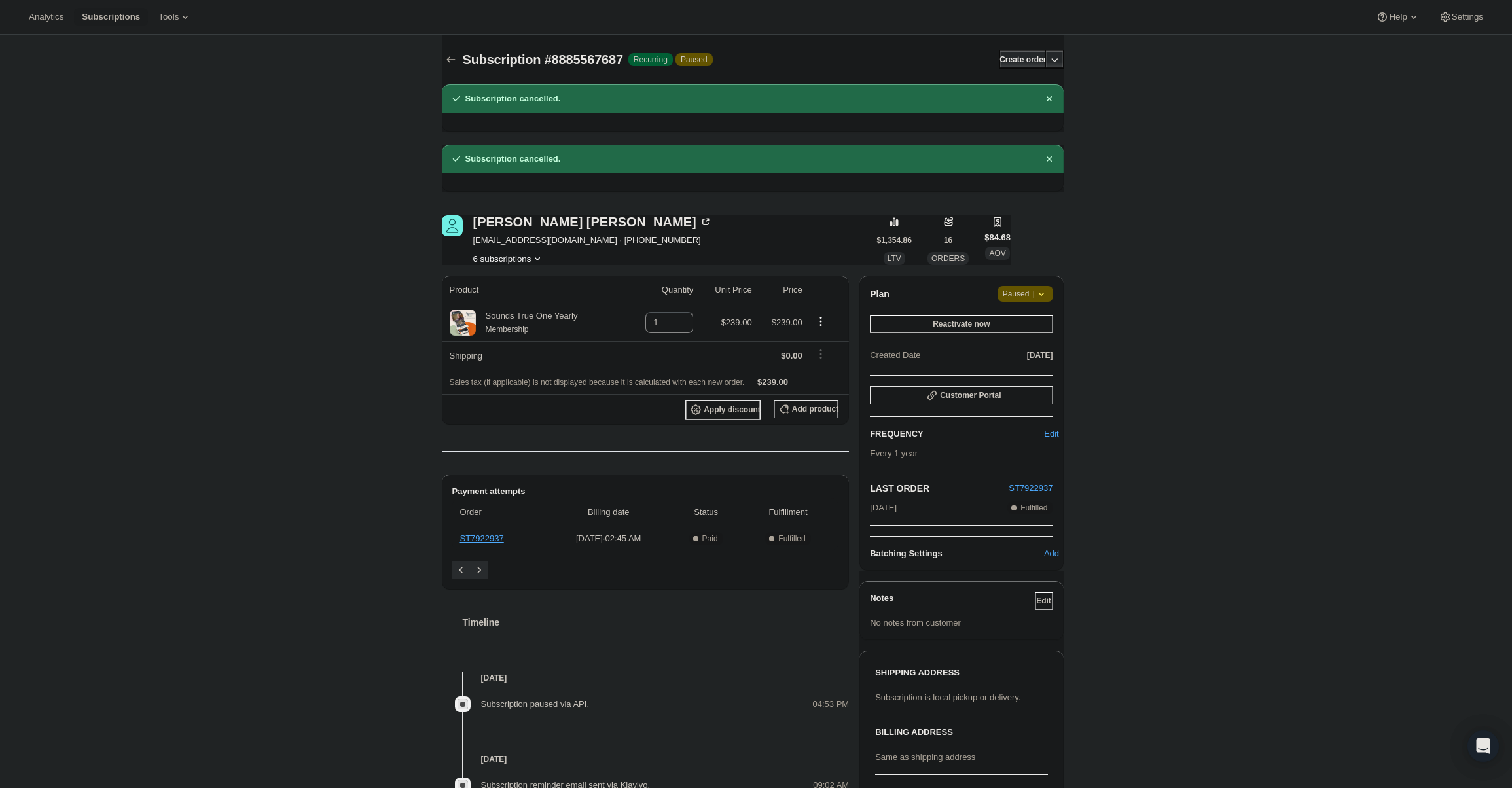
click at [520, 265] on div "Chris Thyberg cthyberg@gmail.com · +19175356832 6 subscriptions $1,354.86 LTV 1…" at bounding box center [747, 563] width 632 height 738
click at [528, 257] on button "6 subscriptions" at bounding box center [509, 258] width 72 height 13
click at [524, 391] on span "9675866311" at bounding box center [513, 394] width 87 height 13
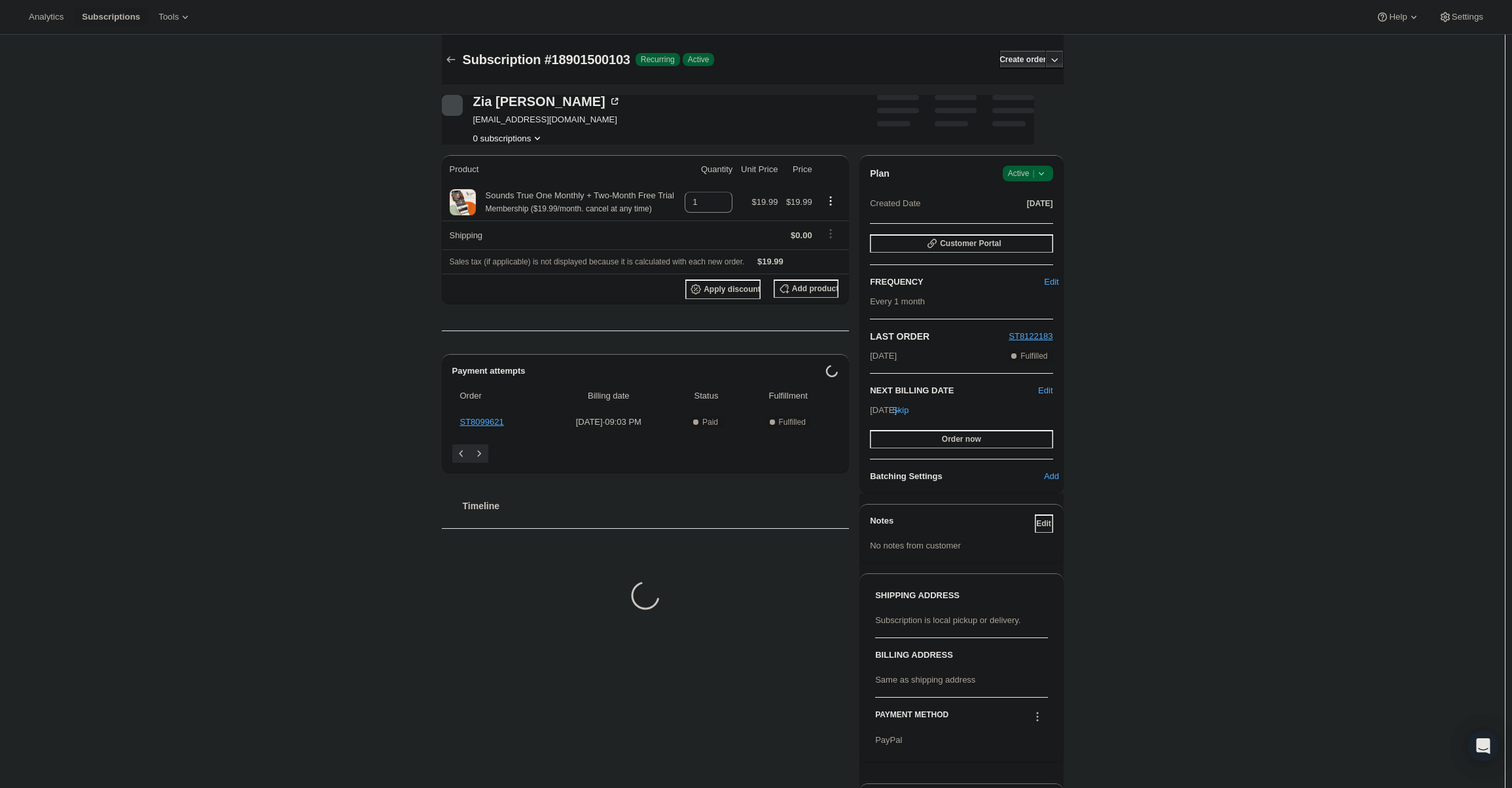
drag, startPoint x: 1027, startPoint y: 182, endPoint x: 1029, endPoint y: 175, distance: 7.3
click at [1028, 180] on div "Plan Success Active | Created Date [DATE]" at bounding box center [961, 189] width 182 height 47
click at [1029, 175] on span "Active |" at bounding box center [1028, 173] width 40 height 13
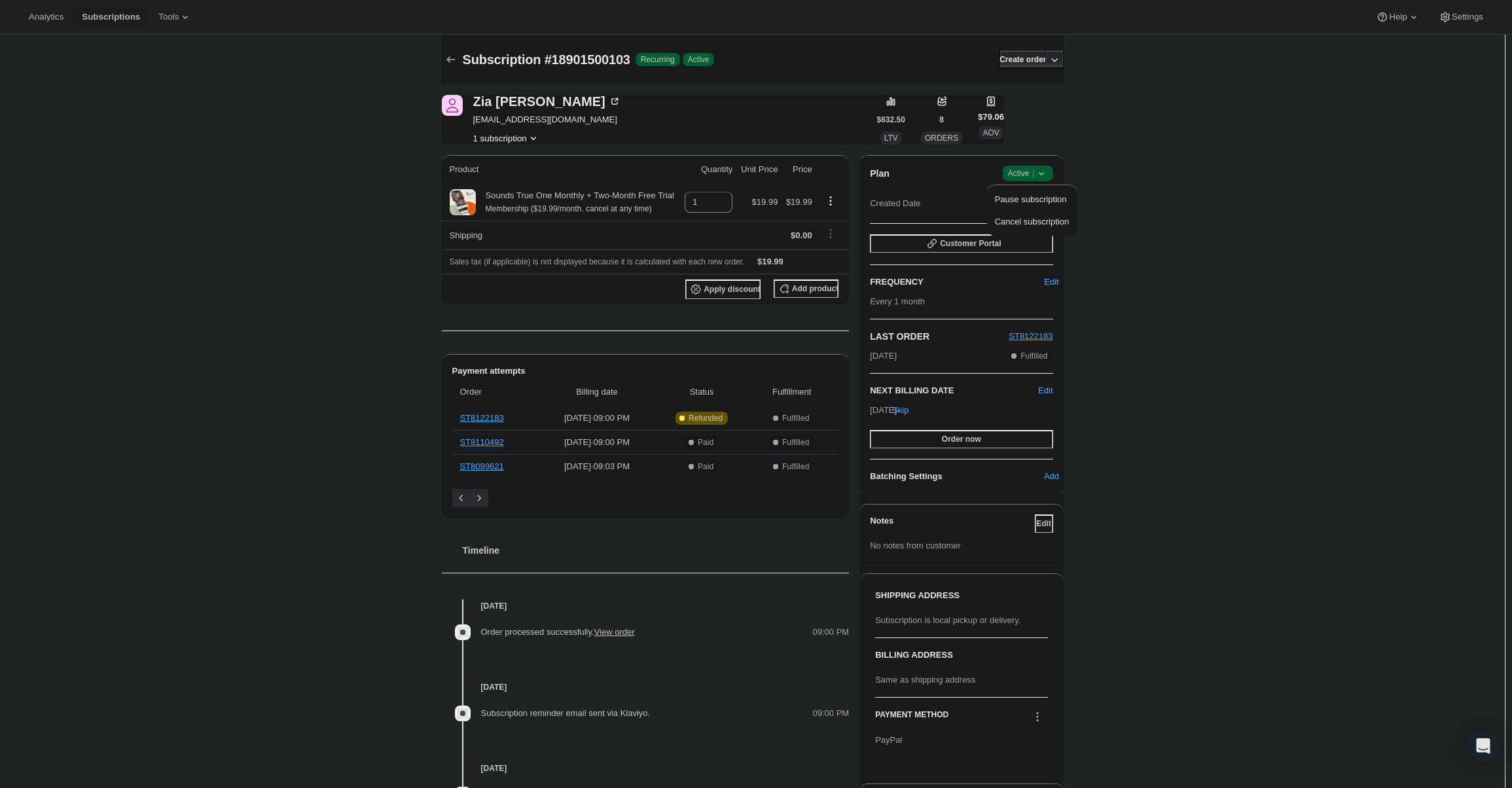
click at [1031, 233] on div "Pause subscription Cancel subscription" at bounding box center [1032, 210] width 89 height 51
click at [1033, 222] on span "Cancel subscription" at bounding box center [1032, 222] width 74 height 10
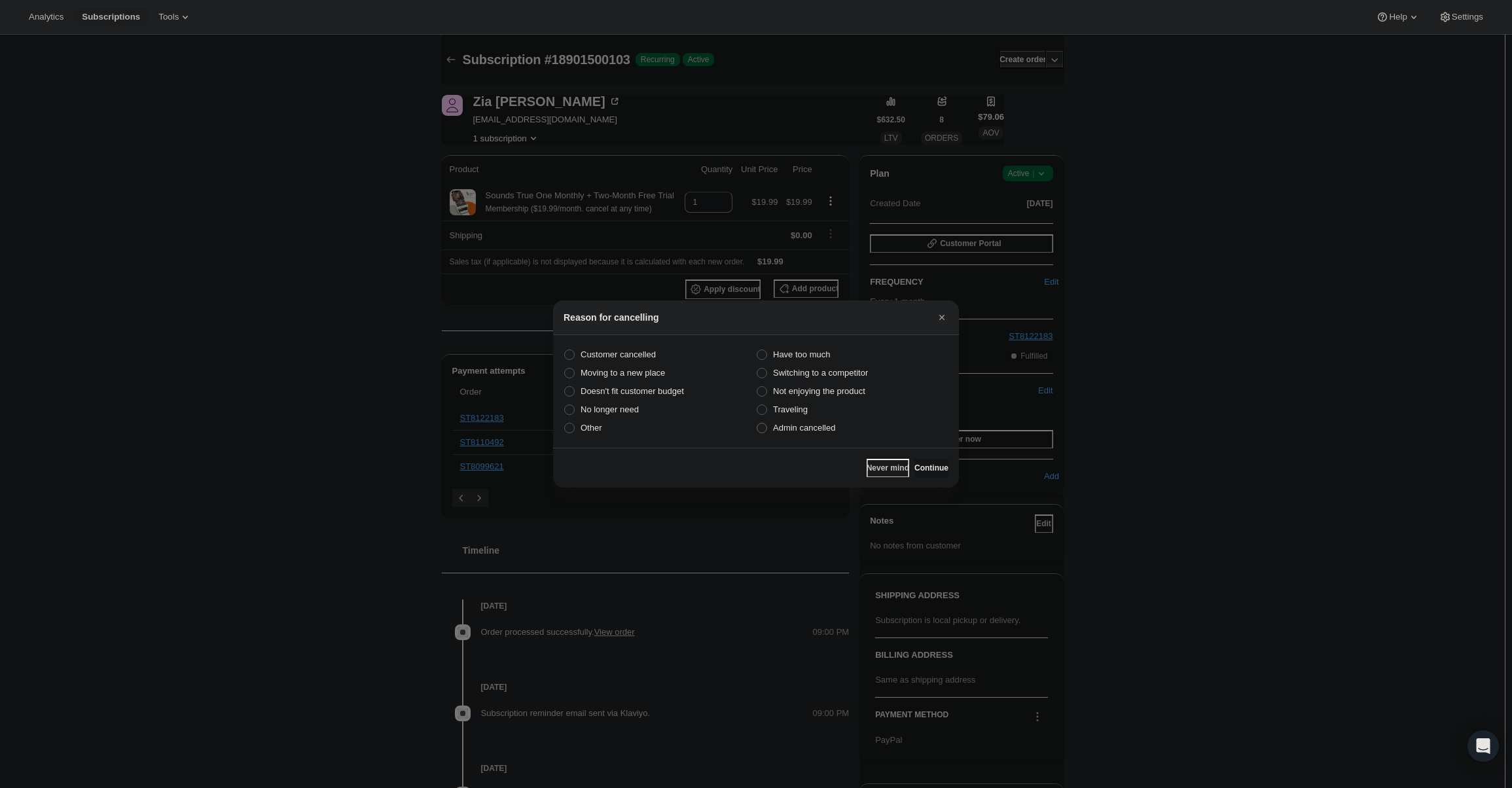
click at [843, 425] on label "Admin cancelled" at bounding box center [853, 428] width 193 height 19
click at [757, 423] on input "Admin cancelled" at bounding box center [756, 423] width 1 height 1
radio input "true"
drag, startPoint x: 950, startPoint y: 470, endPoint x: 940, endPoint y: 454, distance: 18.9
click at [950, 470] on div "Never mind Continue" at bounding box center [756, 468] width 406 height 40
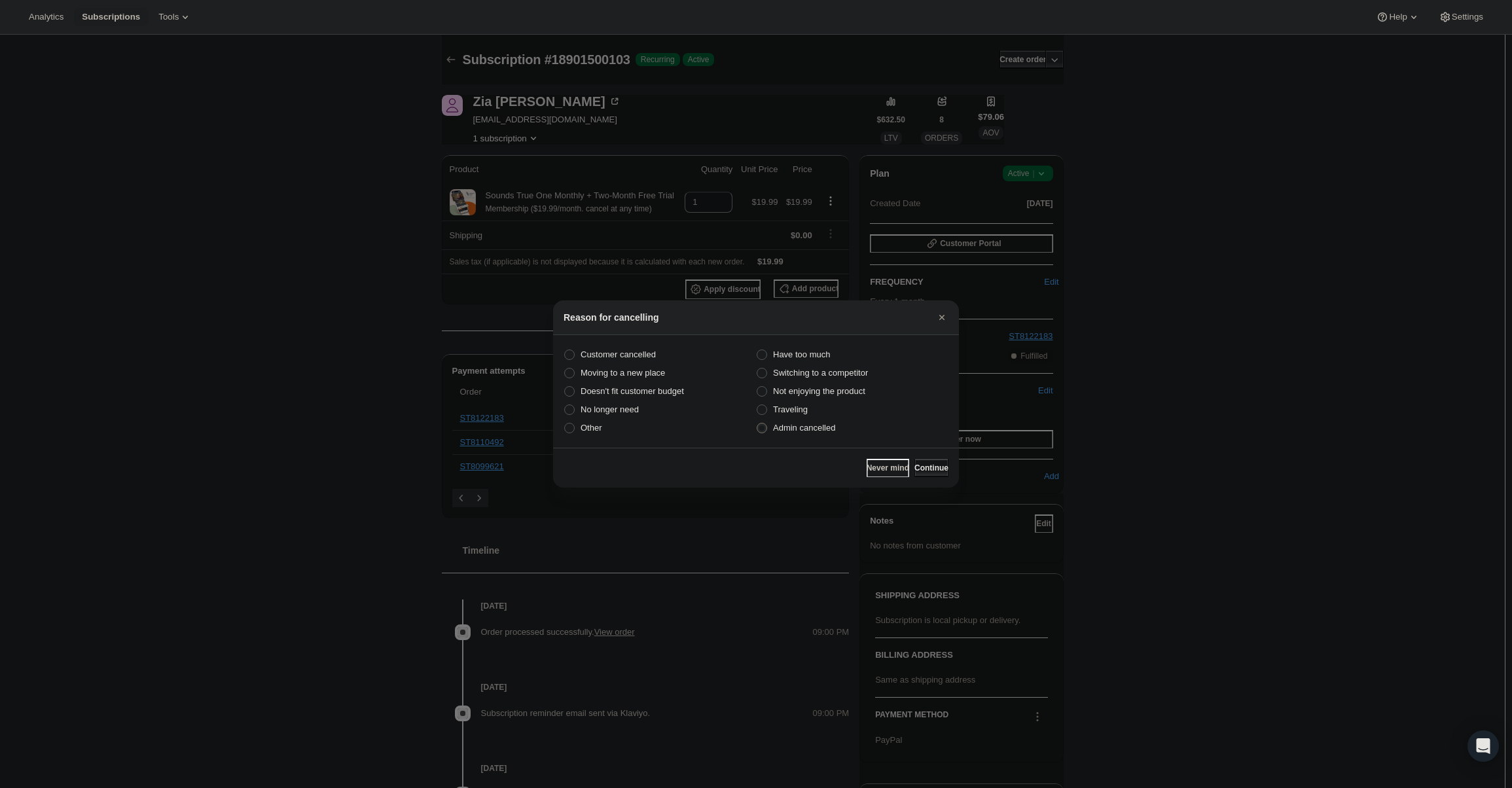
drag, startPoint x: 939, startPoint y: 454, endPoint x: 934, endPoint y: 464, distance: 11.2
click at [937, 458] on div "Never mind Continue" at bounding box center [756, 468] width 406 height 40
click at [934, 464] on span "Continue" at bounding box center [931, 467] width 34 height 10
click at [930, 462] on span "Continue" at bounding box center [931, 467] width 34 height 10
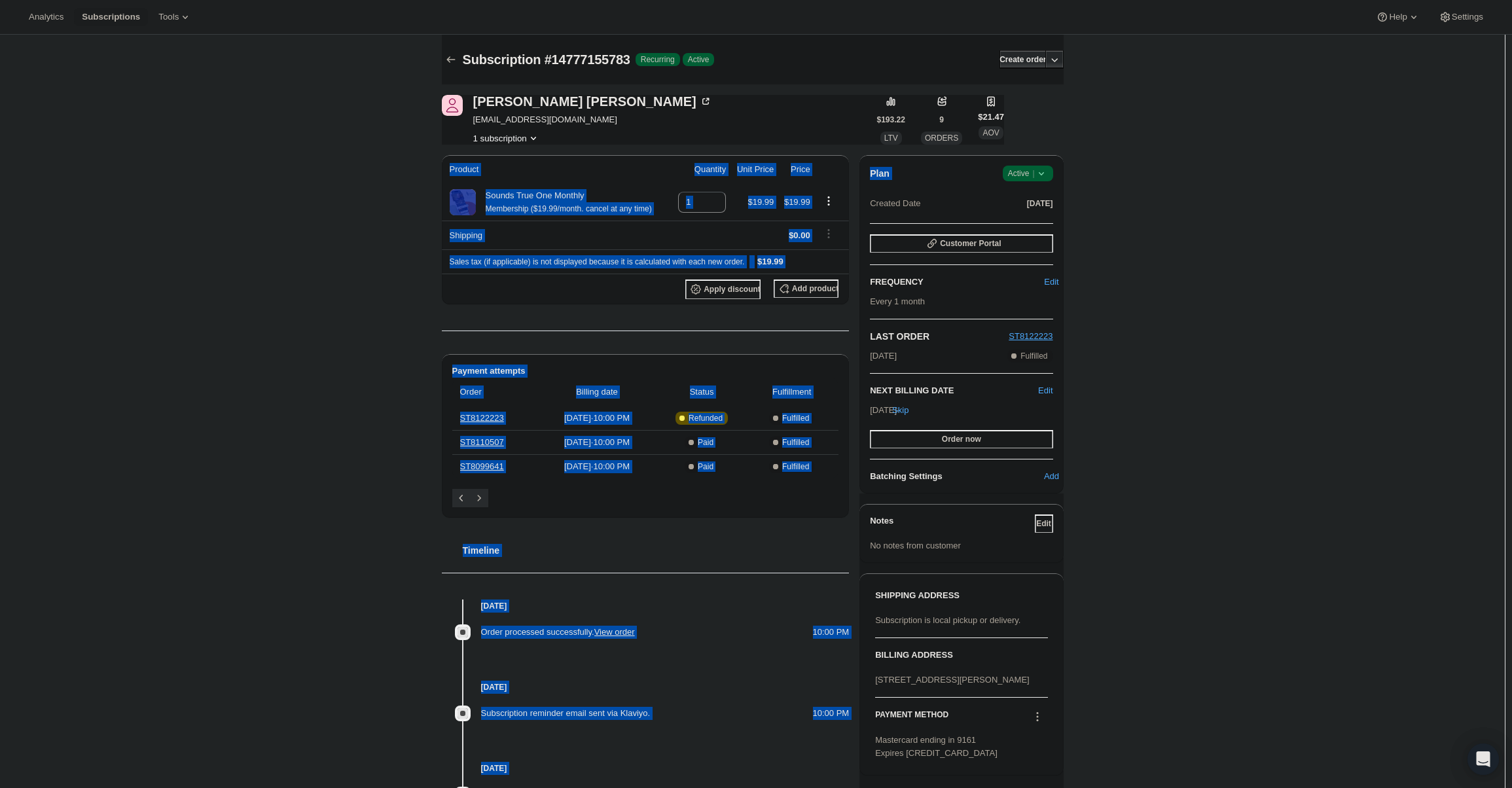
click at [1014, 153] on div "Terry Loveman terrykfs@icloud.com 1 subscription $193.22 LTV 9 ORDERS $21.47 AO…" at bounding box center [747, 538] width 632 height 930
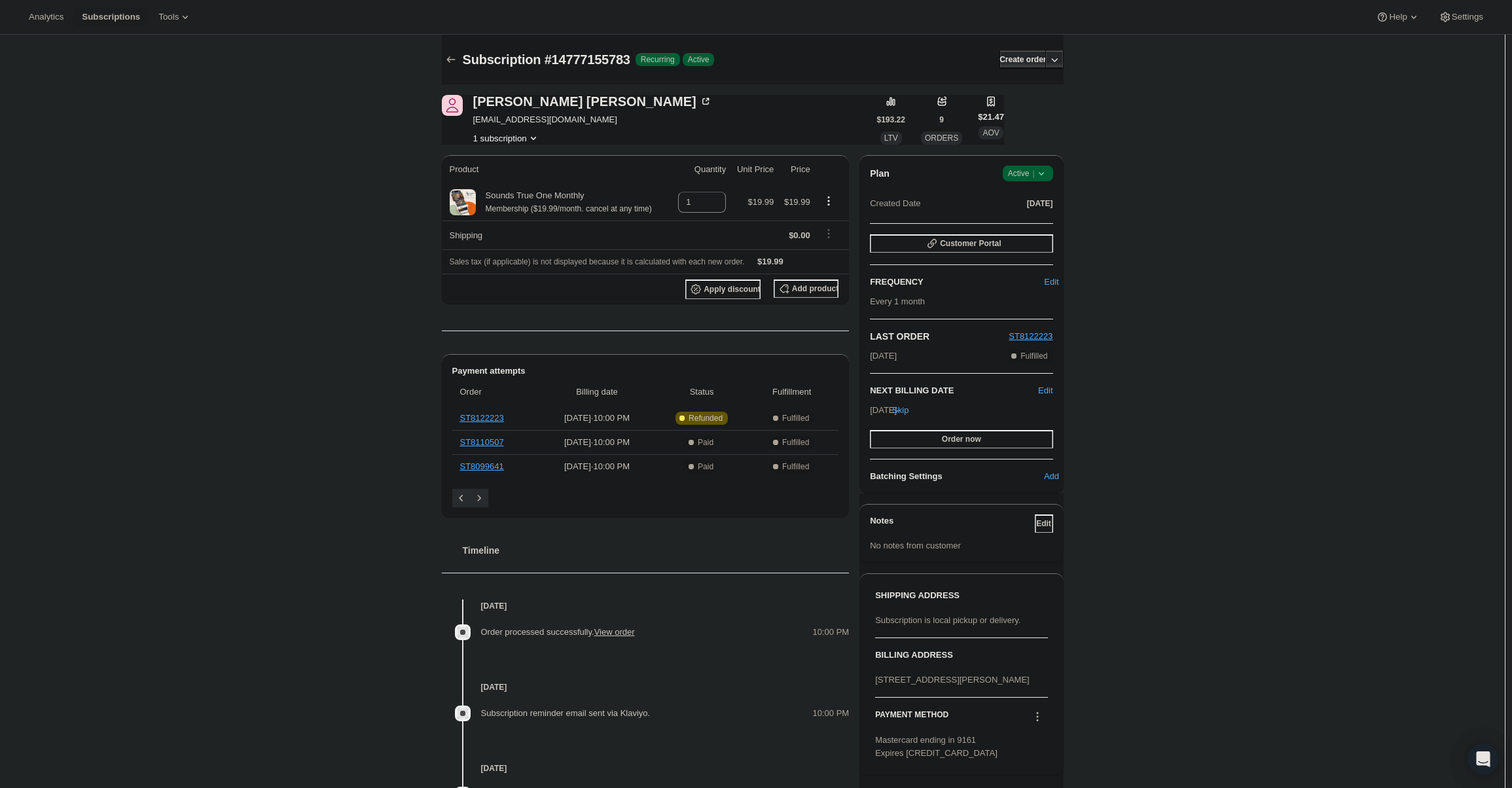
click at [1017, 166] on span "Success Active |" at bounding box center [1027, 173] width 50 height 16
click at [1041, 228] on span "Cancel subscription" at bounding box center [1032, 222] width 74 height 13
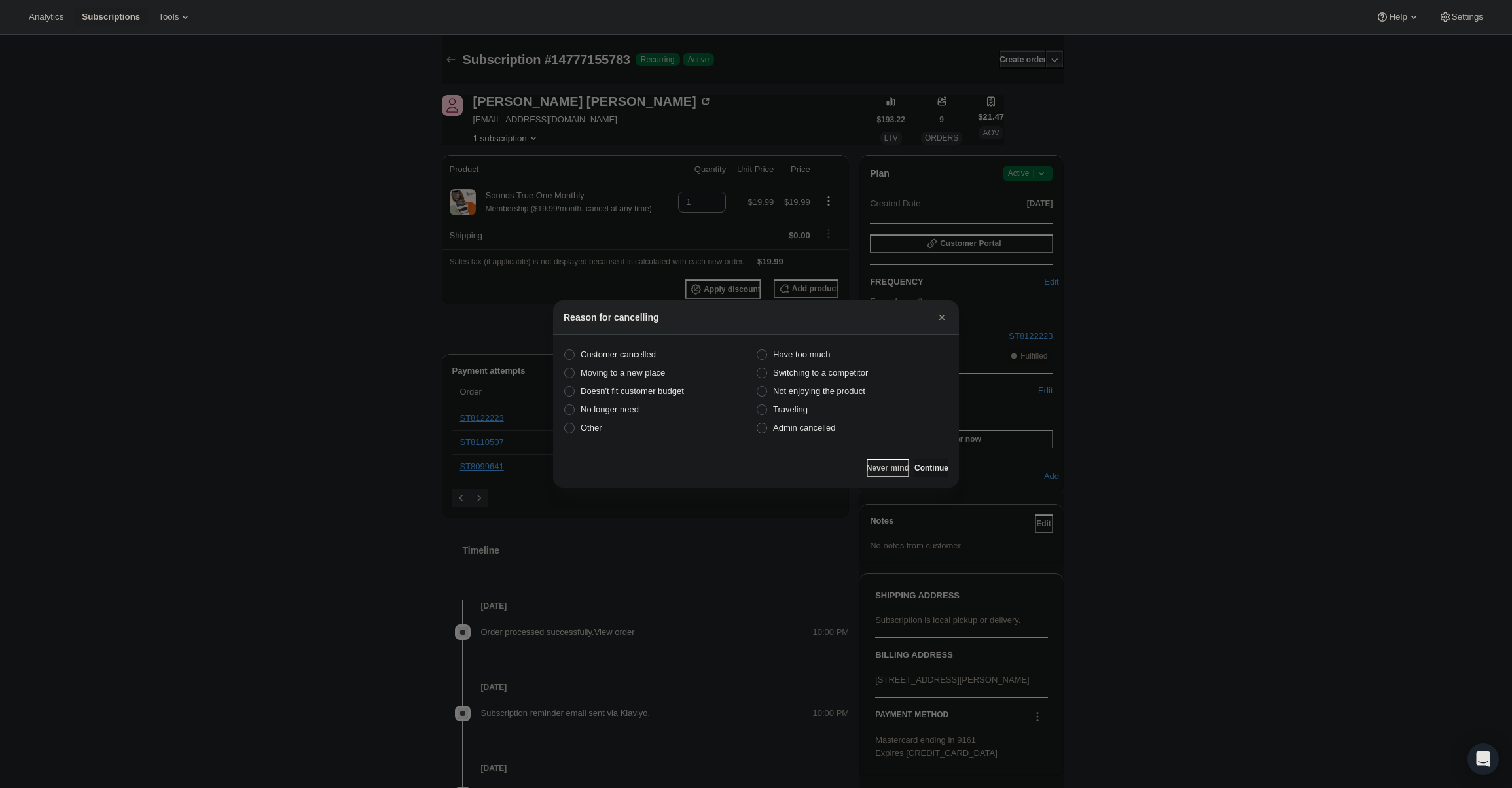
click at [818, 425] on span "Admin cancelled" at bounding box center [804, 427] width 62 height 10
click at [757, 423] on input "Admin cancelled" at bounding box center [756, 423] width 1 height 1
radio input "true"
drag, startPoint x: 930, startPoint y: 471, endPoint x: 929, endPoint y: 464, distance: 7.1
click at [930, 469] on span "Continue" at bounding box center [931, 467] width 34 height 10
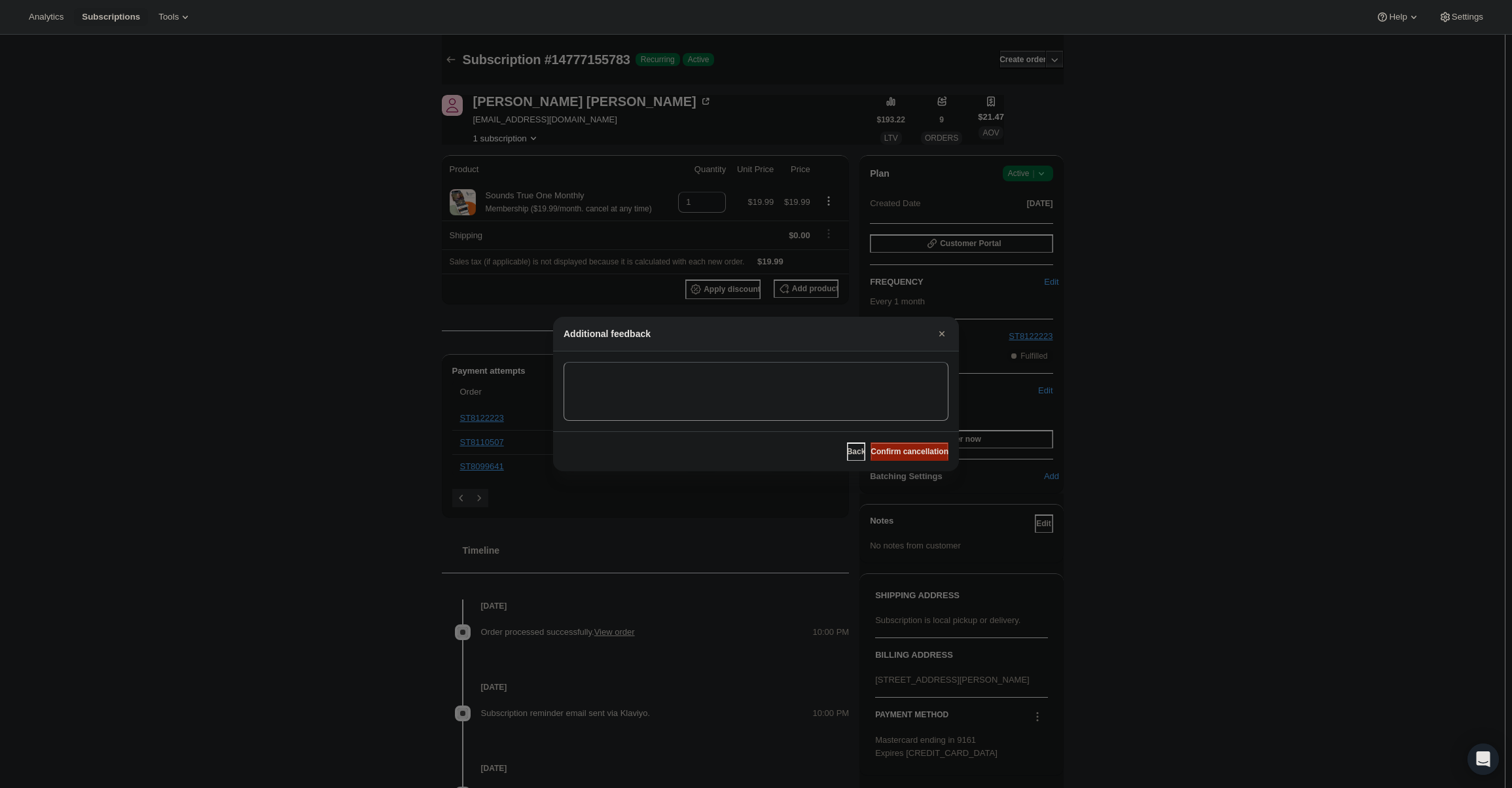
click at [920, 453] on span "Confirm cancellation" at bounding box center [909, 451] width 78 height 10
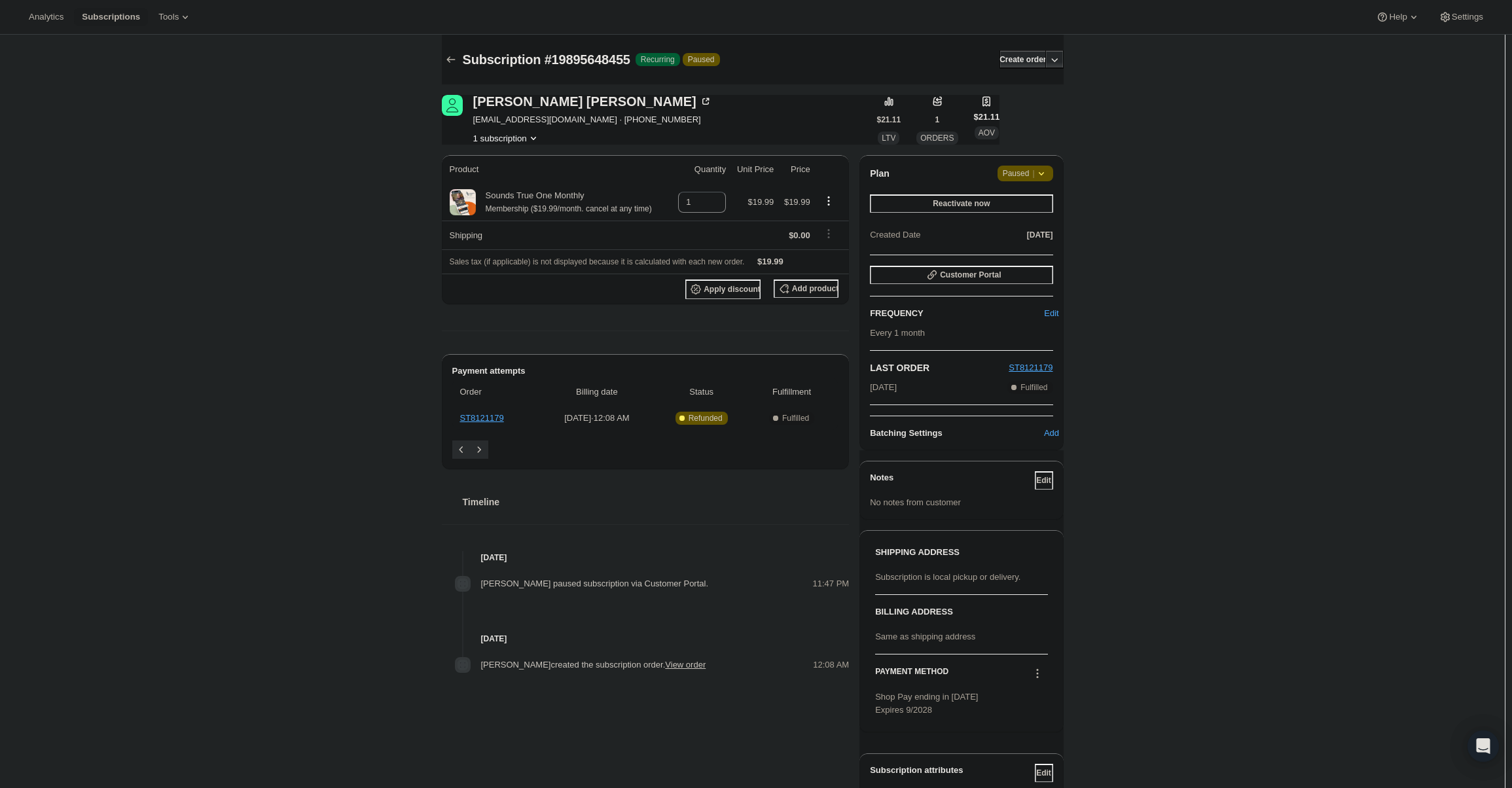
click at [1039, 171] on icon at bounding box center [1041, 173] width 13 height 13
click at [1036, 203] on span "Cancel subscription" at bounding box center [1030, 199] width 74 height 10
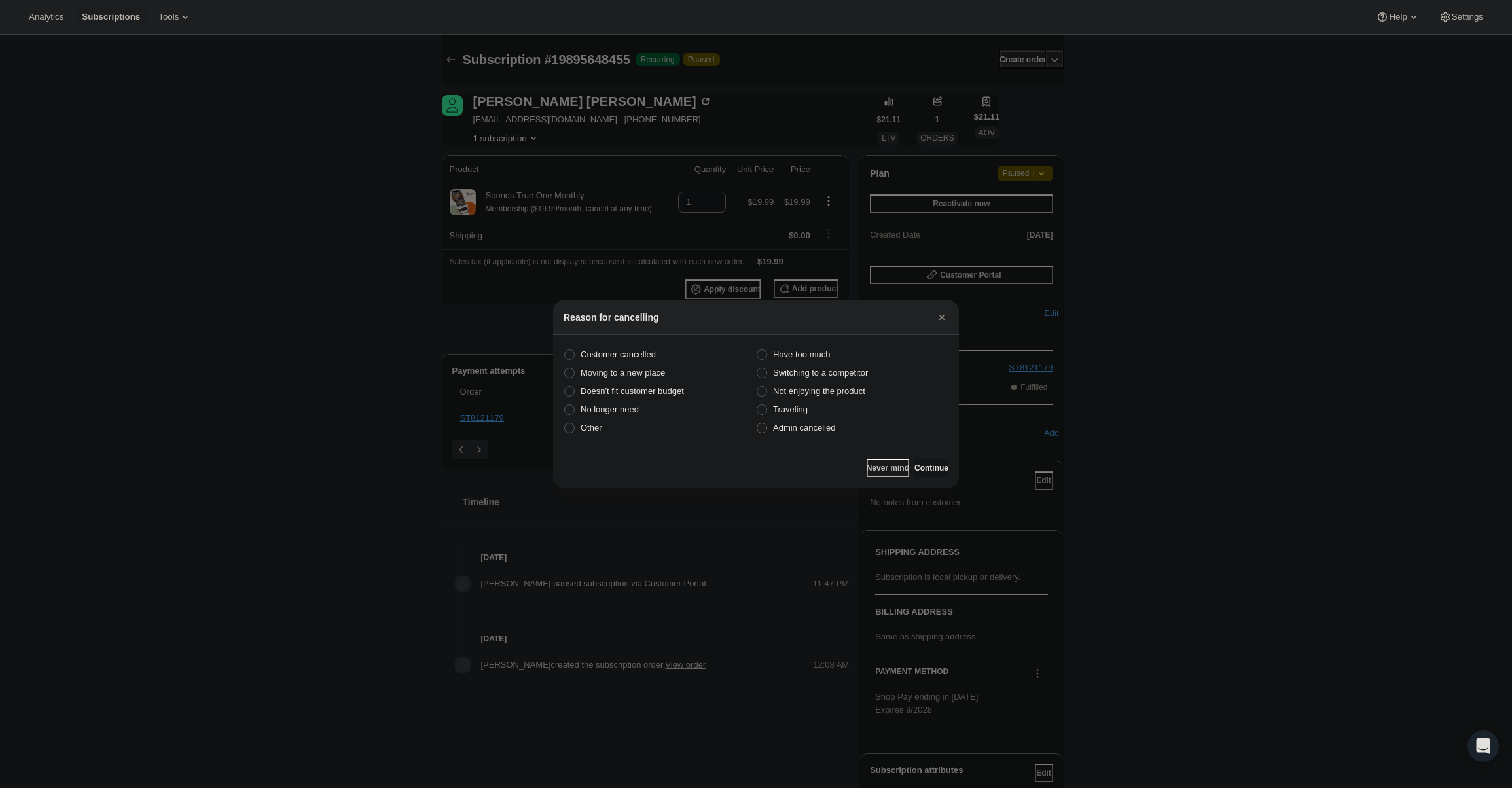
click at [849, 433] on label "Admin cancelled" at bounding box center [853, 428] width 193 height 19
click at [757, 423] on input "Admin cancelled" at bounding box center [756, 423] width 1 height 1
radio input "true"
click at [930, 465] on span "Continue" at bounding box center [931, 467] width 34 height 10
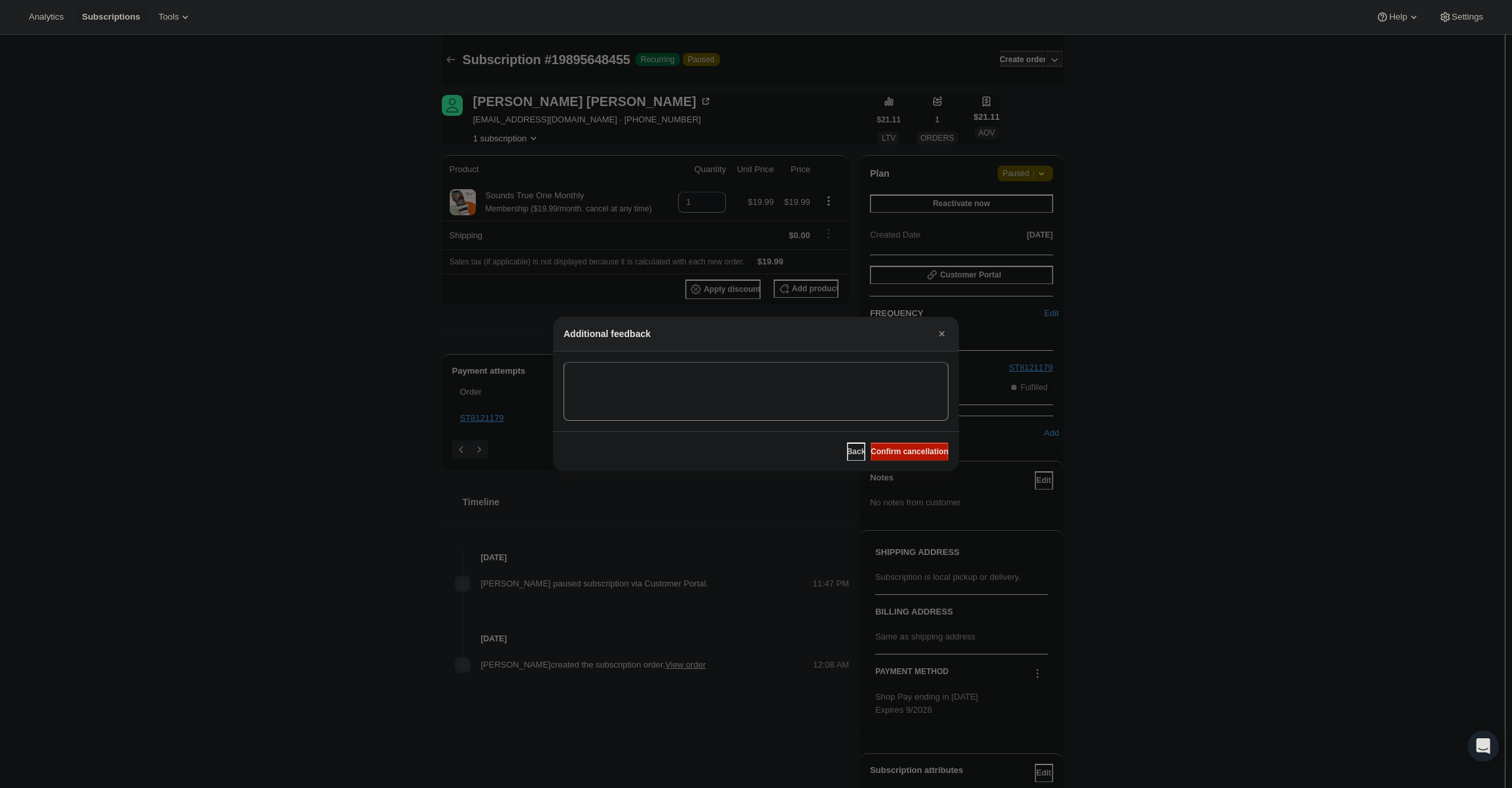
drag, startPoint x: 927, startPoint y: 449, endPoint x: 917, endPoint y: 443, distance: 11.7
click at [927, 448] on span "Confirm cancellation" at bounding box center [909, 451] width 78 height 10
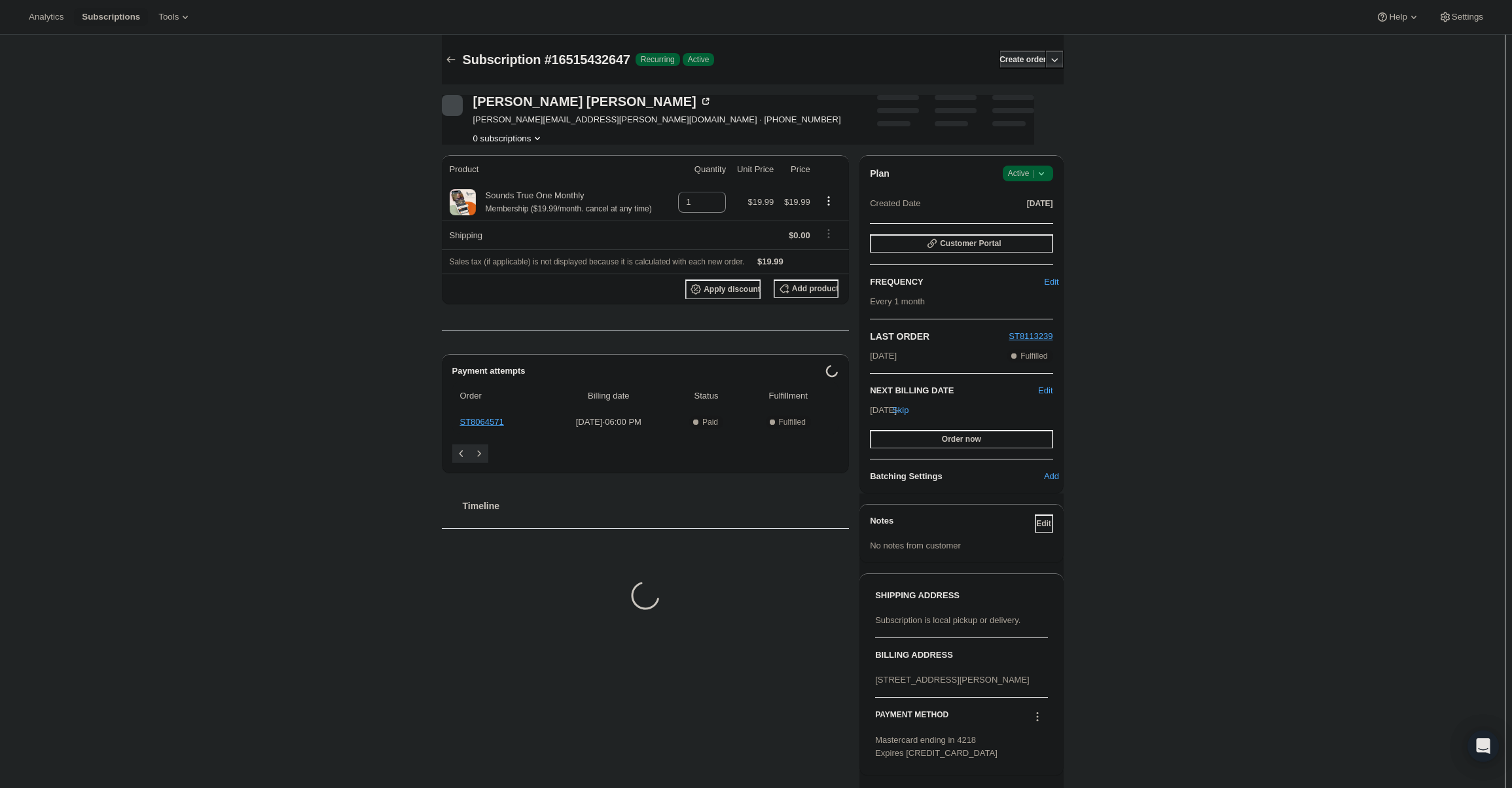
click at [1032, 168] on span "Active |" at bounding box center [1028, 173] width 40 height 13
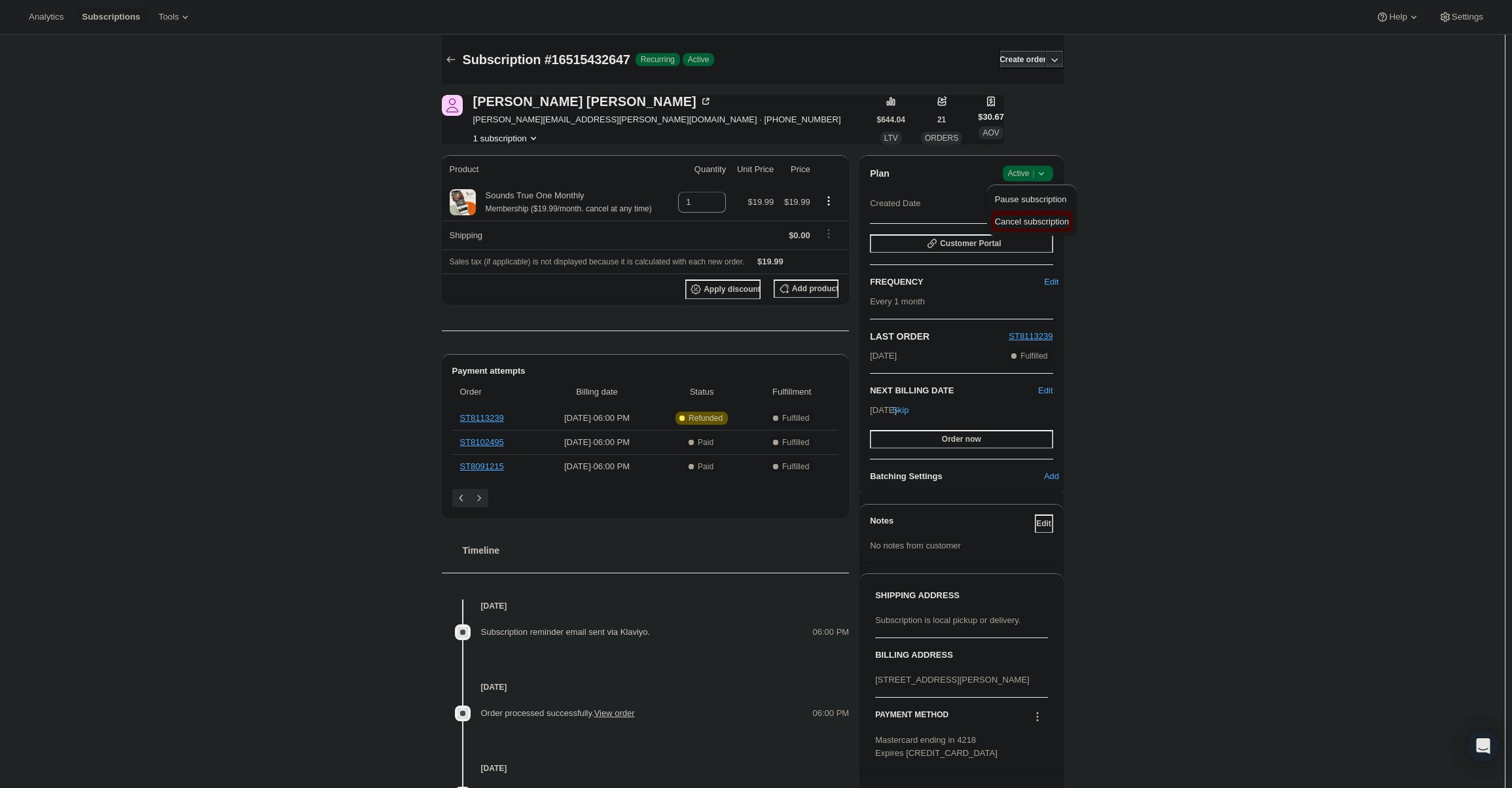
click at [1039, 223] on span "Cancel subscription" at bounding box center [1032, 222] width 74 height 10
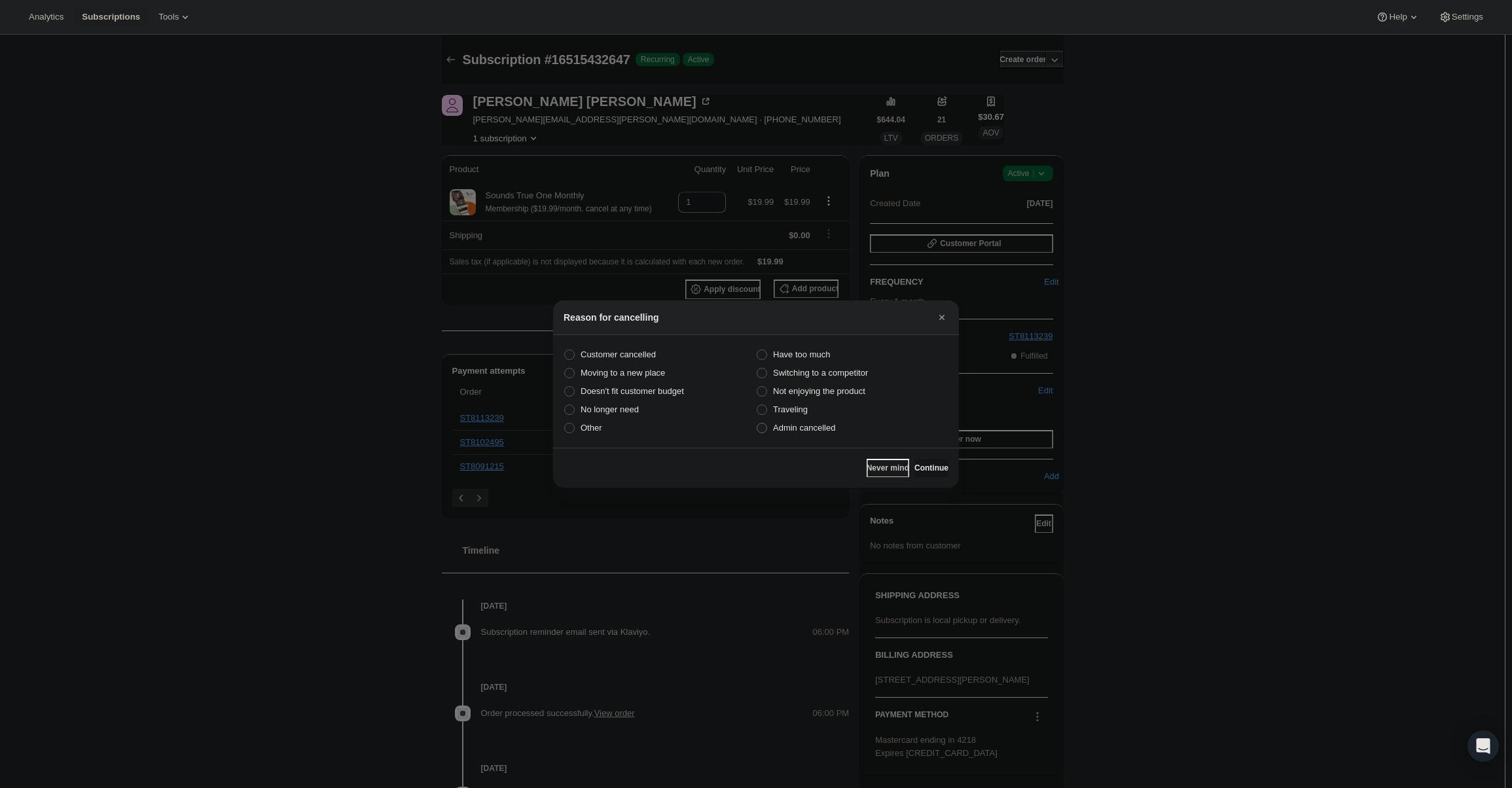
click at [840, 425] on label "Admin cancelled" at bounding box center [853, 428] width 193 height 19
click at [757, 423] on input "Admin cancelled" at bounding box center [756, 423] width 1 height 1
radio input "true"
click at [933, 463] on span "Continue" at bounding box center [931, 467] width 34 height 10
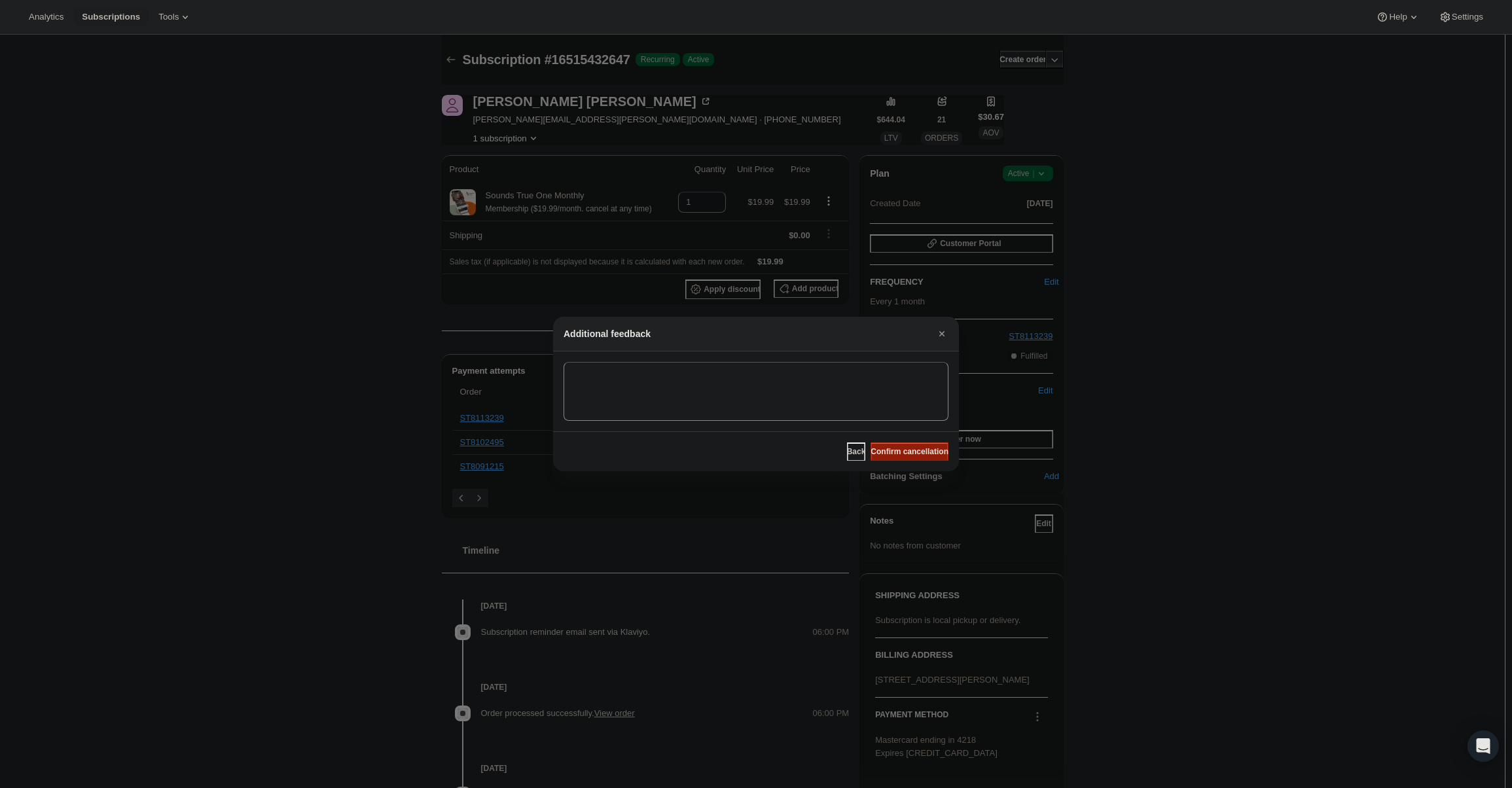
click at [933, 454] on span "Confirm cancellation" at bounding box center [909, 451] width 78 height 10
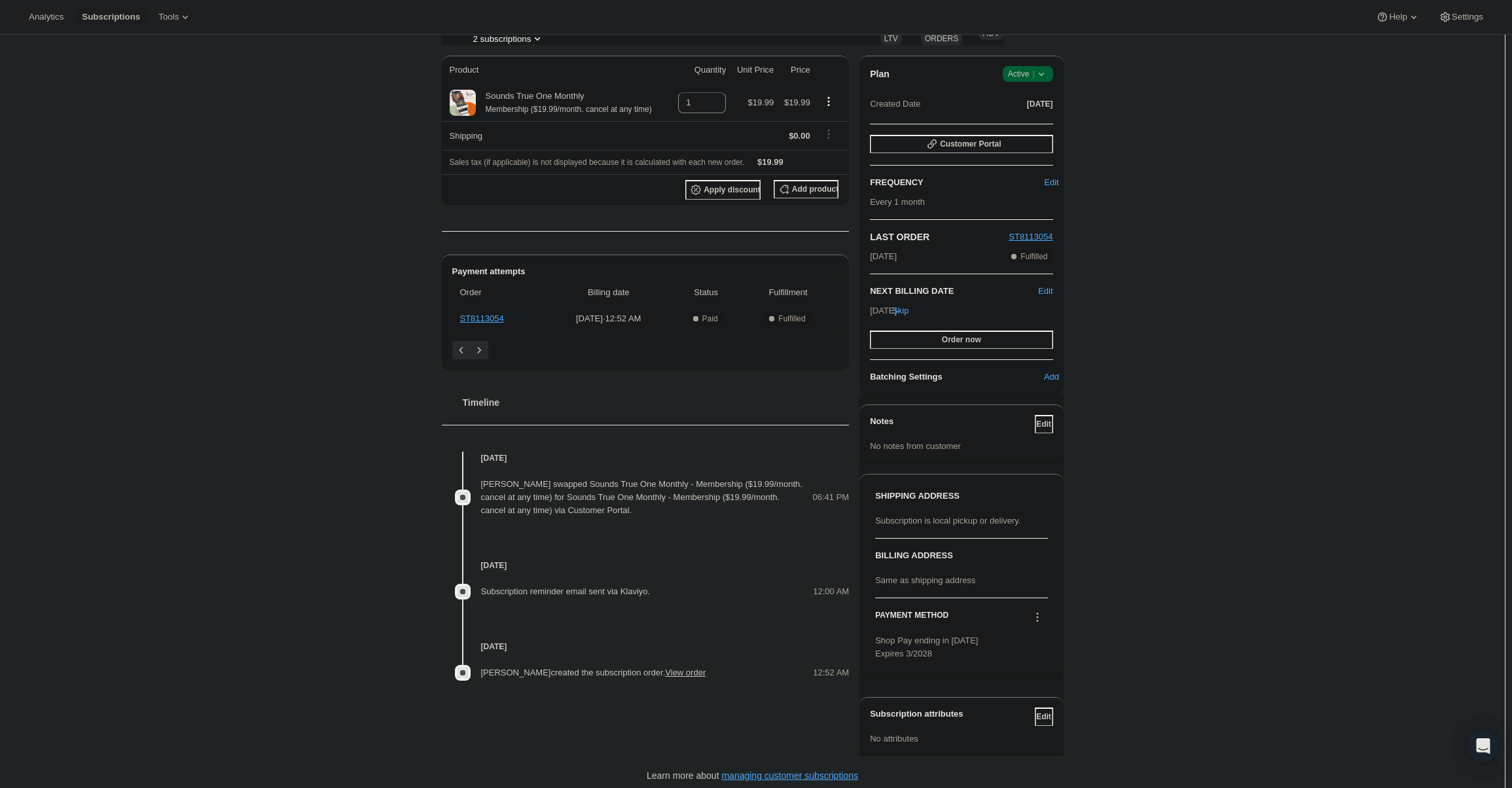
scroll to position [105, 0]
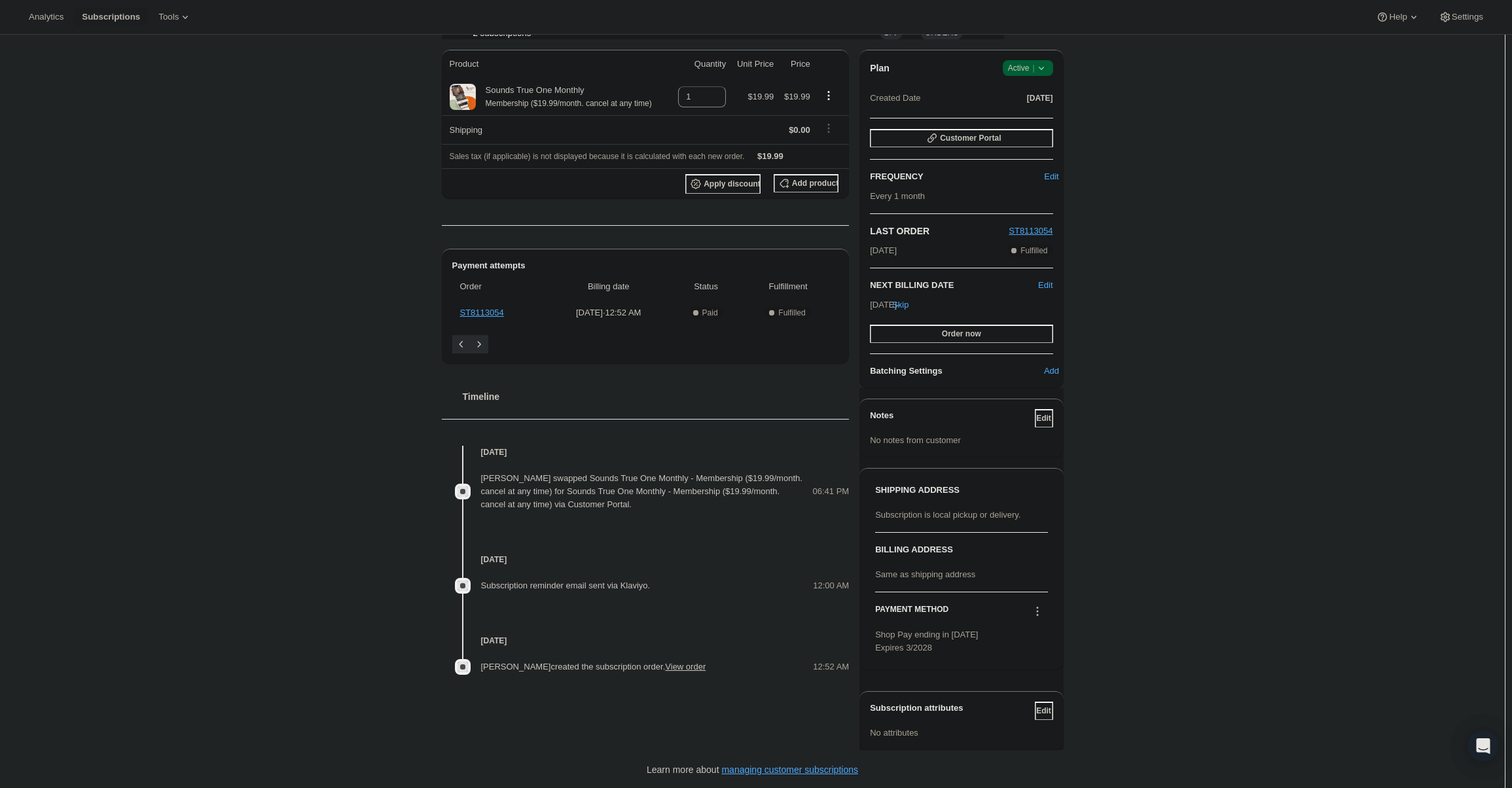
click at [1018, 61] on span "Success Active |" at bounding box center [1027, 68] width 50 height 16
click at [1026, 111] on span "Cancel subscription" at bounding box center [1032, 116] width 74 height 10
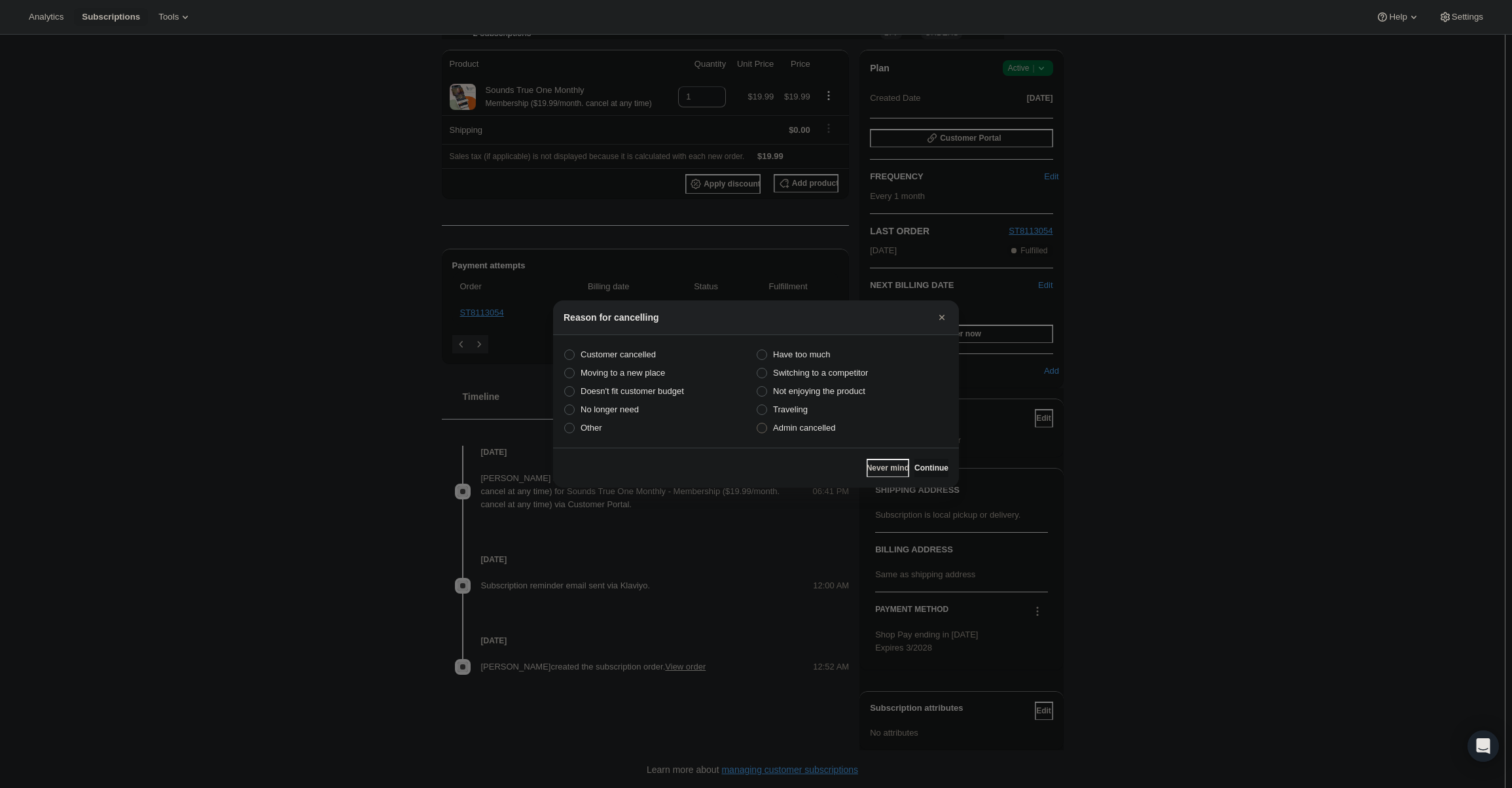
click at [814, 425] on span "Admin cancelled" at bounding box center [804, 427] width 62 height 10
click at [757, 423] on input "Admin cancelled" at bounding box center [756, 423] width 1 height 1
radio input "true"
click at [922, 469] on span "Continue" at bounding box center [931, 467] width 34 height 10
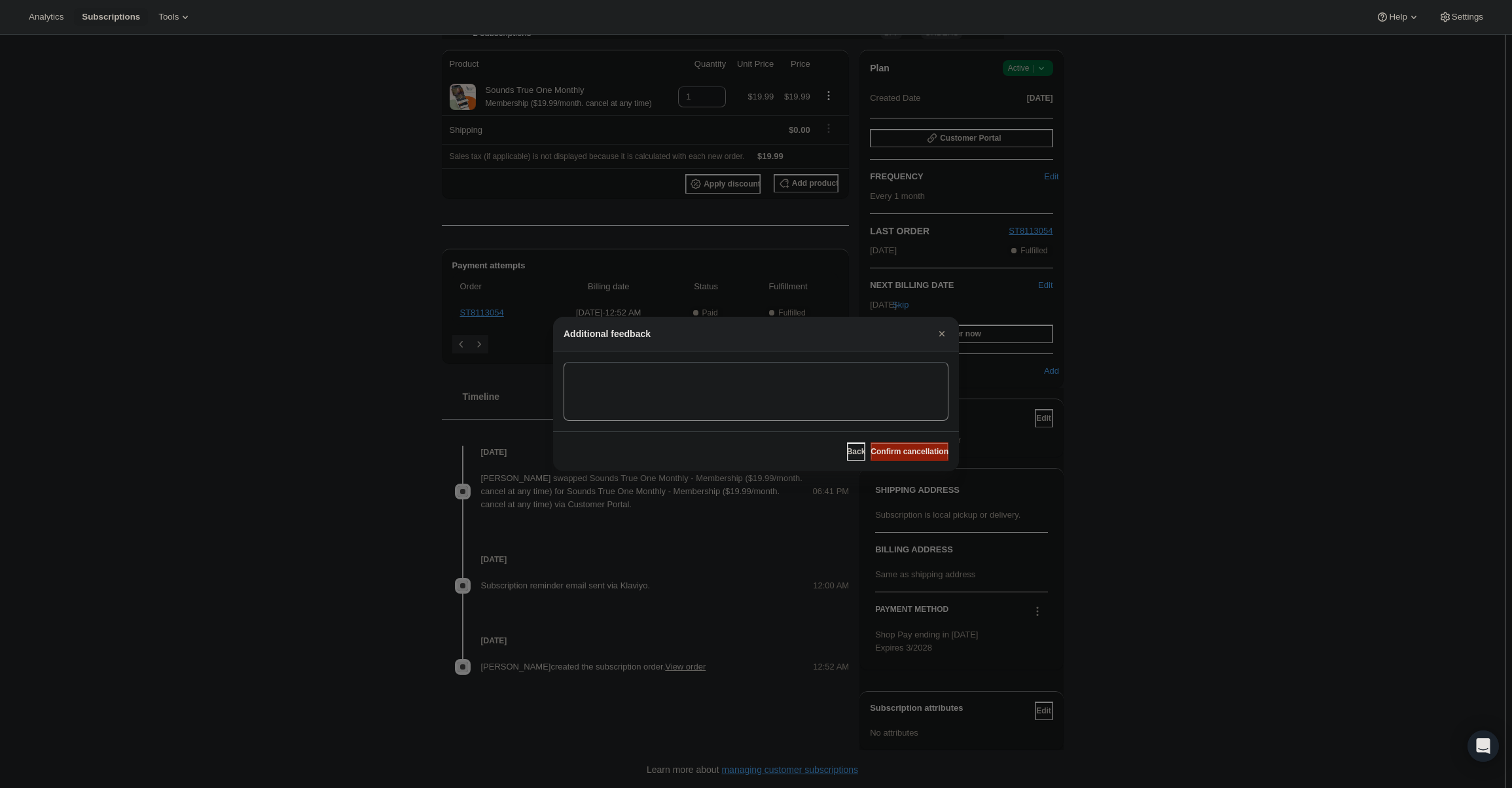
click at [917, 451] on span "Confirm cancellation" at bounding box center [909, 451] width 78 height 10
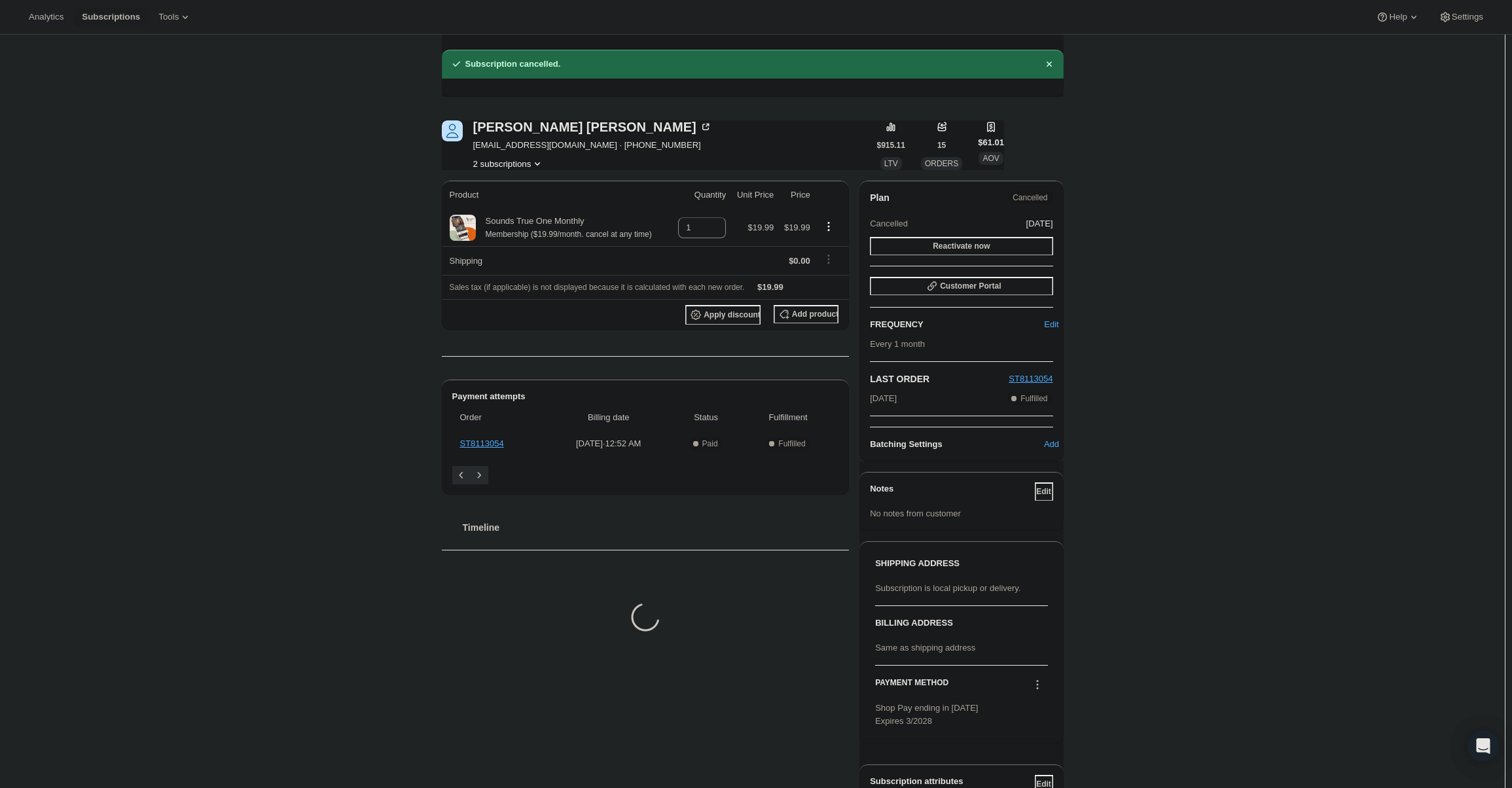
scroll to position [96, 0]
